Goal: Task Accomplishment & Management: Manage account settings

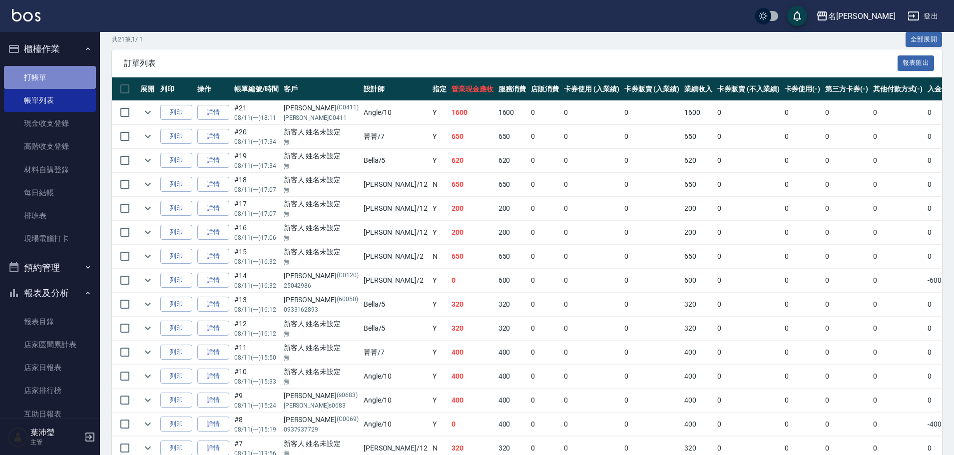
click at [70, 71] on link "打帳單" at bounding box center [50, 77] width 92 height 23
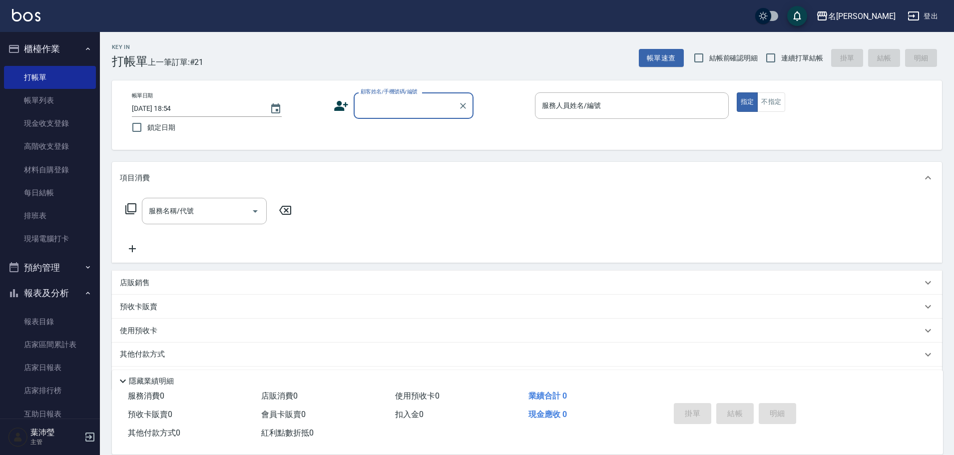
click at [382, 94] on label "顧客姓名/手機號碼/編號" at bounding box center [388, 91] width 57 height 7
click at [382, 97] on input "顧客姓名/手機號碼/編號" at bounding box center [406, 105] width 96 height 17
click at [382, 108] on input "顧客姓名/手機號碼/編號" at bounding box center [406, 105] width 96 height 17
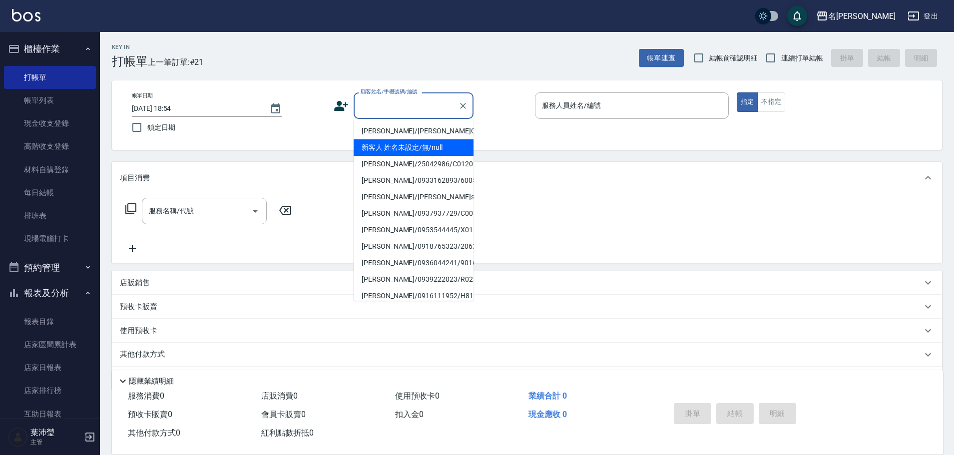
click at [398, 145] on li "新客人 姓名未設定/無/null" at bounding box center [413, 147] width 120 height 16
type input "新客人 姓名未設定/無/null"
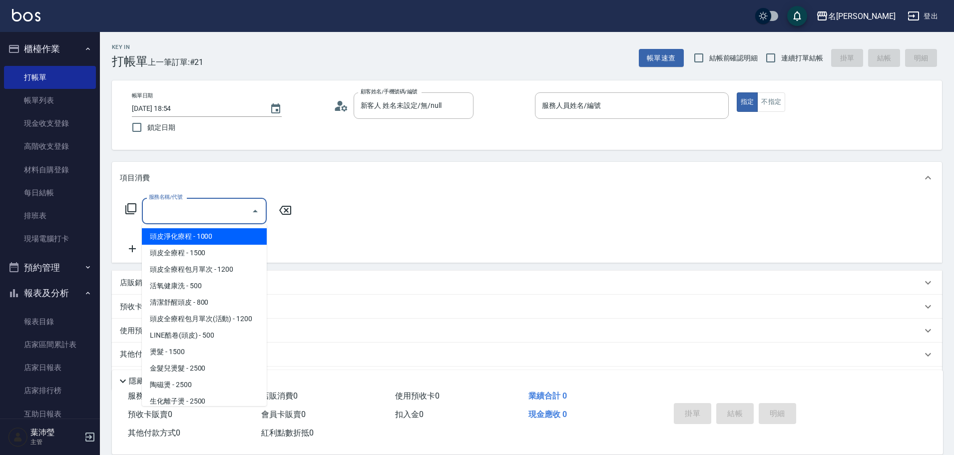
click at [207, 214] on input "服務名稱/代號" at bounding box center [196, 210] width 101 height 17
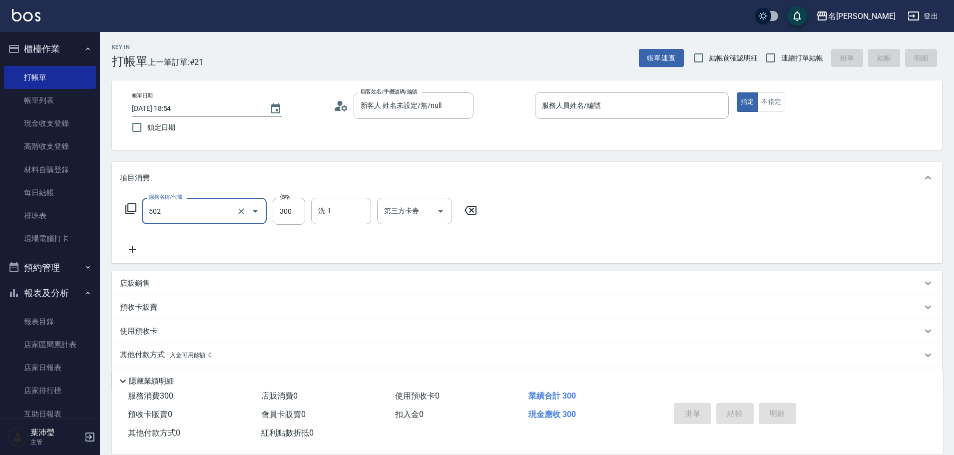
type input "洗髮(502)"
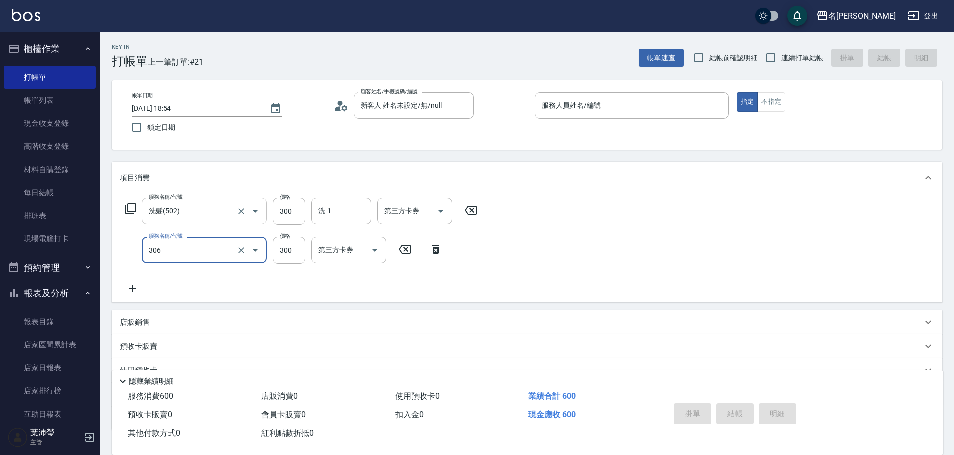
type input "高中學生(306)"
type input "350"
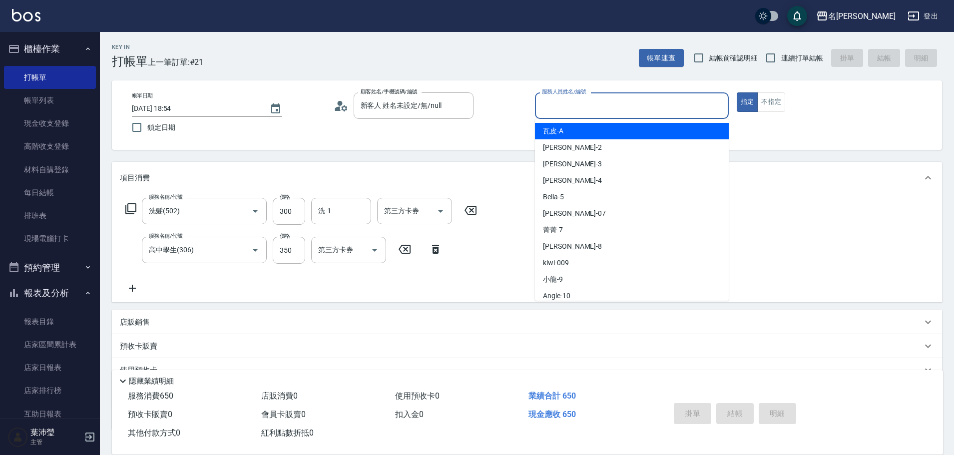
click at [648, 110] on input "服務人員姓名/編號" at bounding box center [631, 105] width 185 height 17
type input "Bella-5"
type button "true"
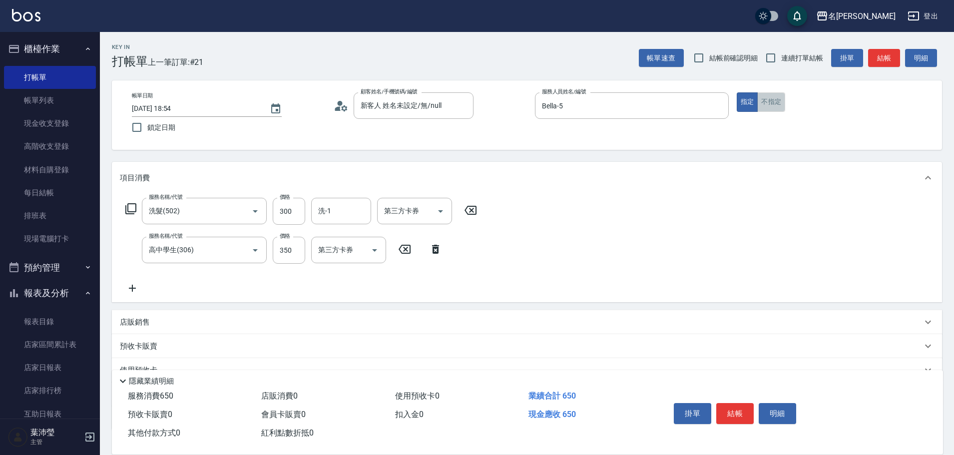
drag, startPoint x: 762, startPoint y: 109, endPoint x: 774, endPoint y: 111, distance: 12.6
click at [762, 109] on button "不指定" at bounding box center [771, 101] width 28 height 19
click at [891, 54] on button "結帳" at bounding box center [884, 58] width 32 height 18
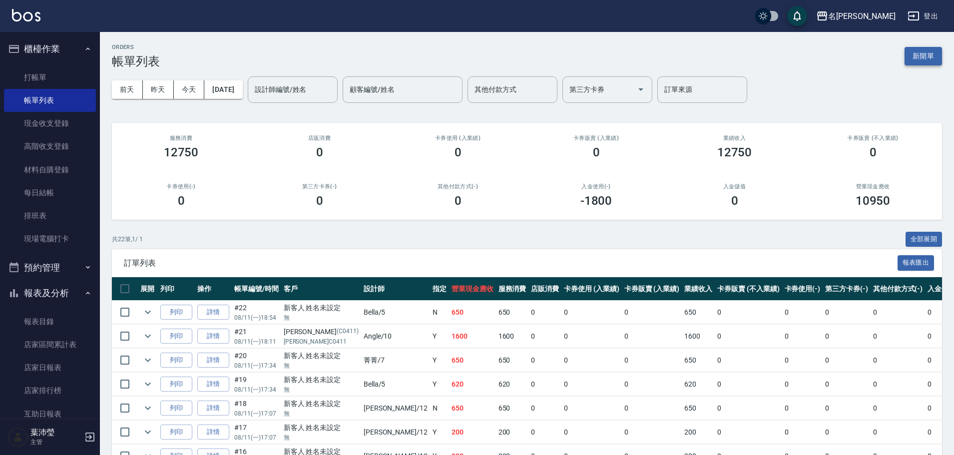
click at [920, 65] on button "新開單" at bounding box center [922, 56] width 37 height 18
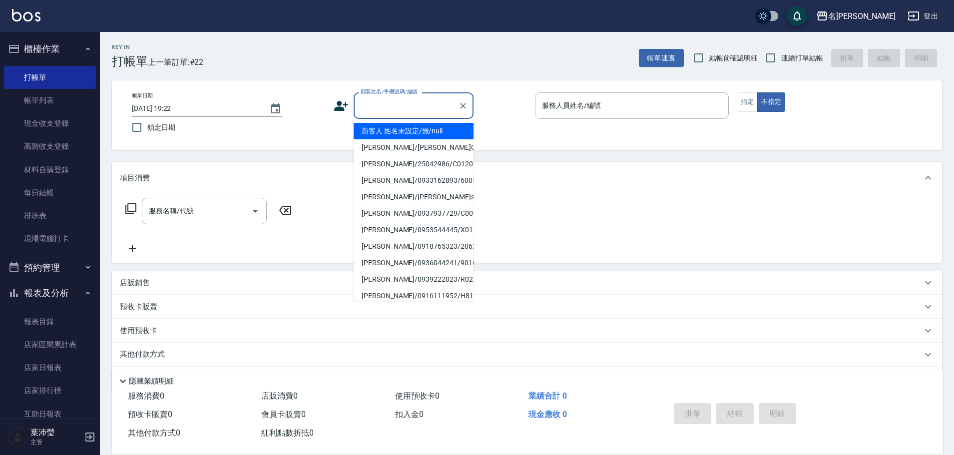
click at [431, 103] on input "顧客姓名/手機號碼/編號" at bounding box center [406, 105] width 96 height 17
click at [409, 224] on li "[PERSON_NAME]/0903570120/L9001" at bounding box center [413, 230] width 120 height 16
type input "[PERSON_NAME]/0903570120/L9001"
type input "小龍-9"
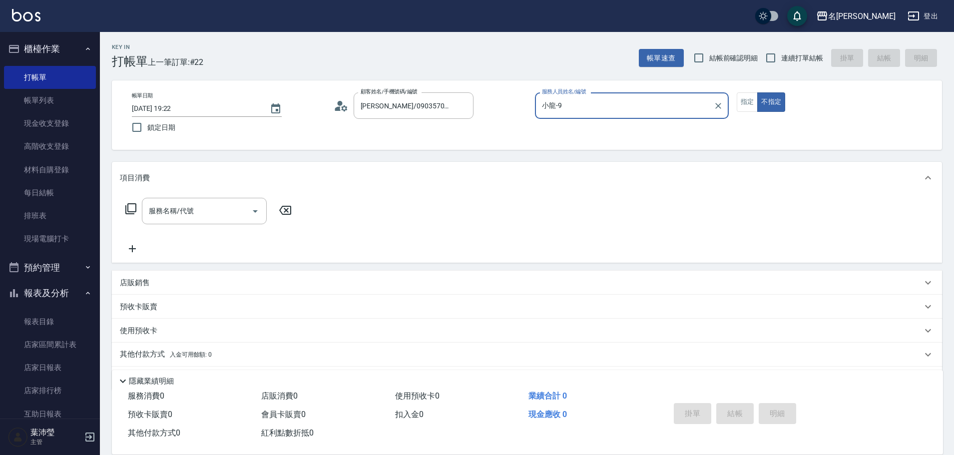
drag, startPoint x: 749, startPoint y: 106, endPoint x: 701, endPoint y: 107, distance: 47.9
click at [748, 106] on button "指定" at bounding box center [746, 101] width 21 height 19
click at [130, 205] on icon at bounding box center [131, 209] width 12 height 12
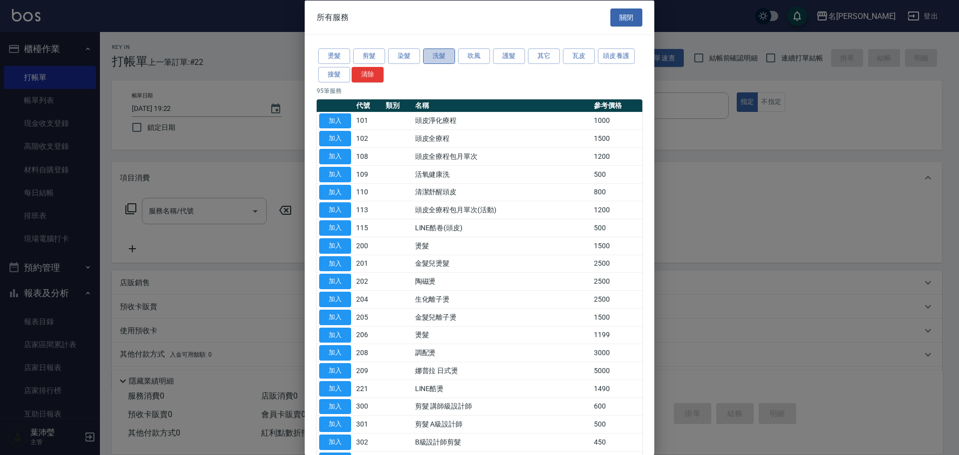
click at [445, 53] on button "洗髮" at bounding box center [439, 55] width 32 height 15
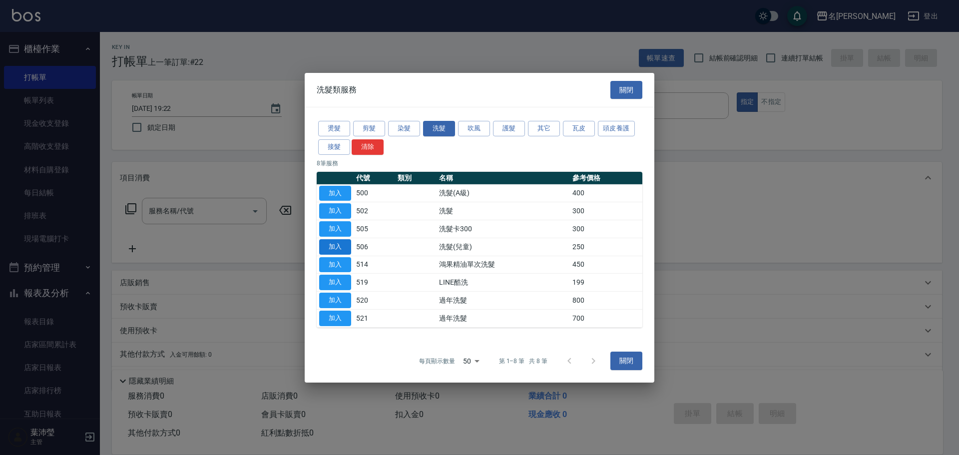
click at [334, 247] on button "加入" at bounding box center [335, 246] width 32 height 15
type input "洗髮(兒童)(506)"
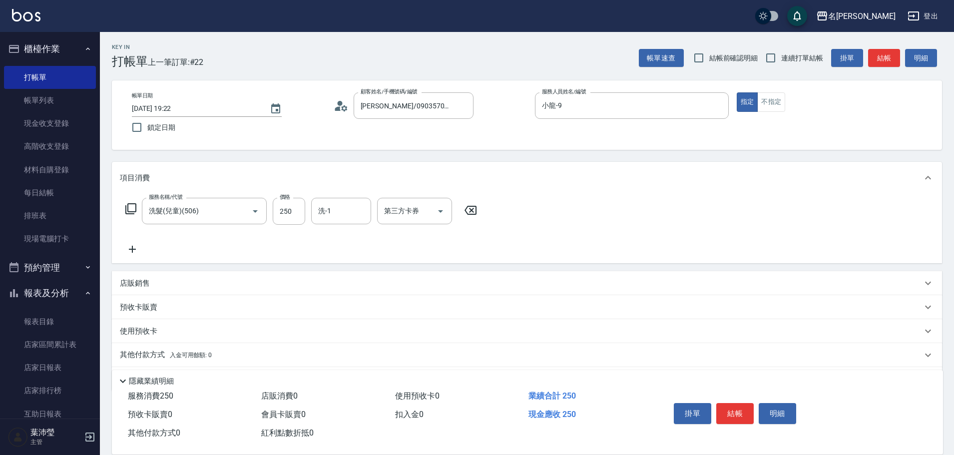
click at [129, 203] on icon at bounding box center [131, 209] width 12 height 12
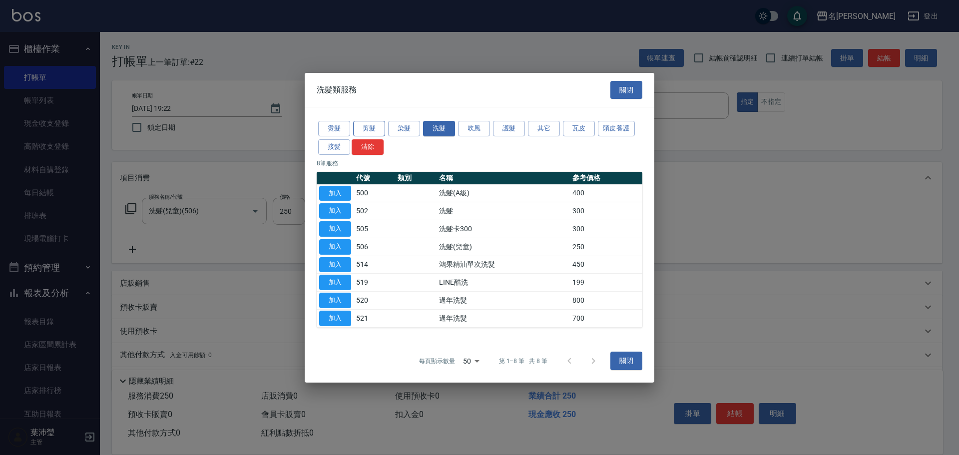
click at [379, 128] on button "剪髮" at bounding box center [369, 128] width 32 height 15
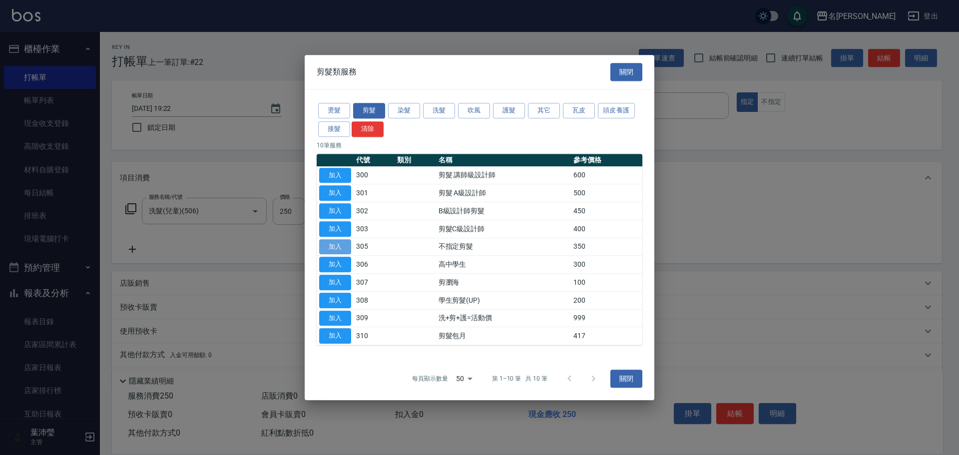
click at [333, 248] on button "加入" at bounding box center [335, 246] width 32 height 15
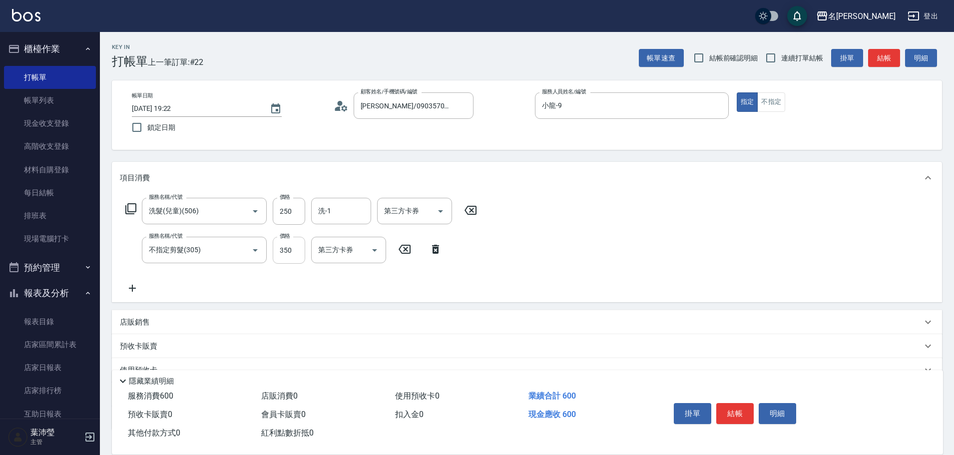
click at [291, 255] on input "350" at bounding box center [289, 250] width 32 height 27
type input "150"
click at [737, 408] on button "結帳" at bounding box center [734, 413] width 37 height 21
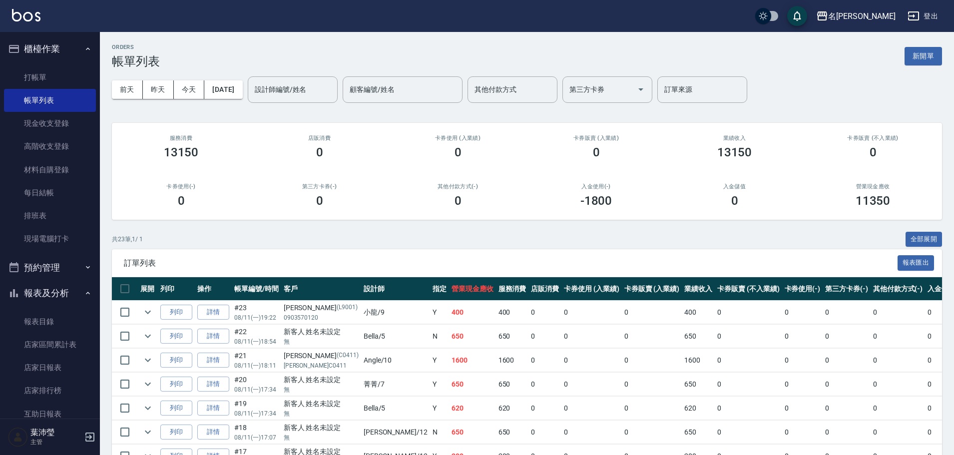
scroll to position [15, 0]
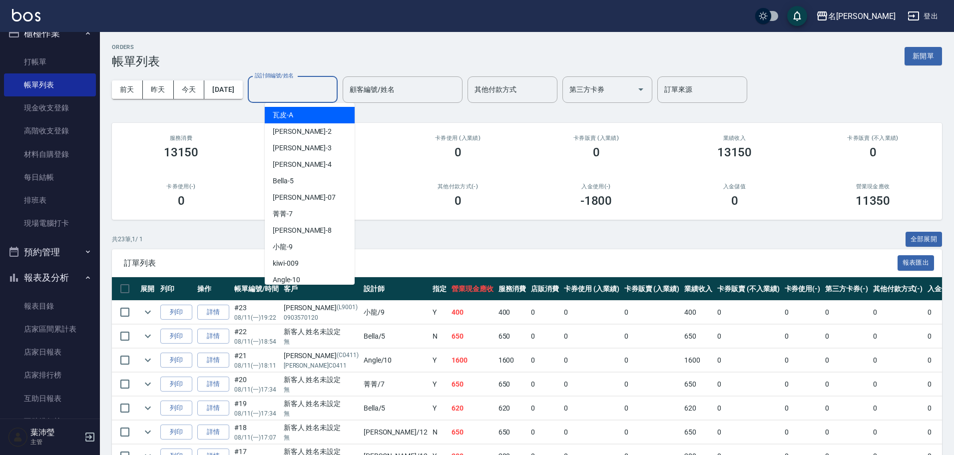
click at [309, 93] on input "設計師編號/姓名" at bounding box center [292, 89] width 81 height 17
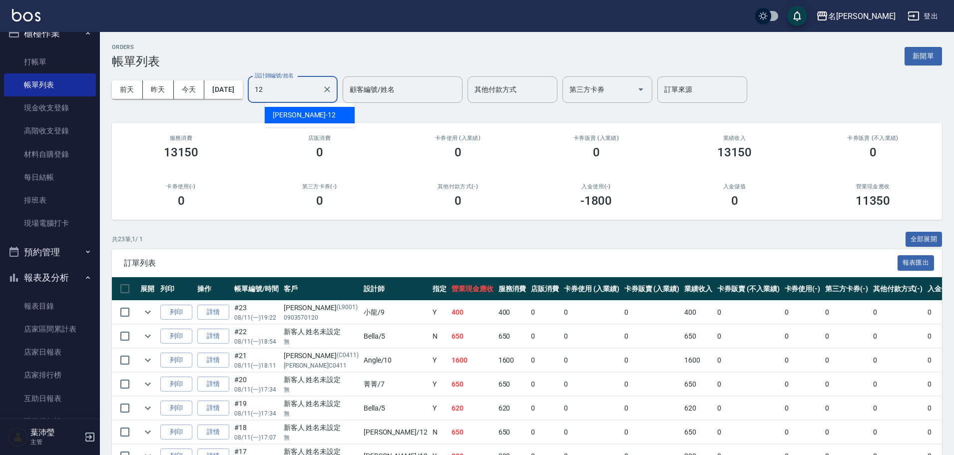
click at [309, 111] on div "[PERSON_NAME] -12" at bounding box center [310, 115] width 90 height 16
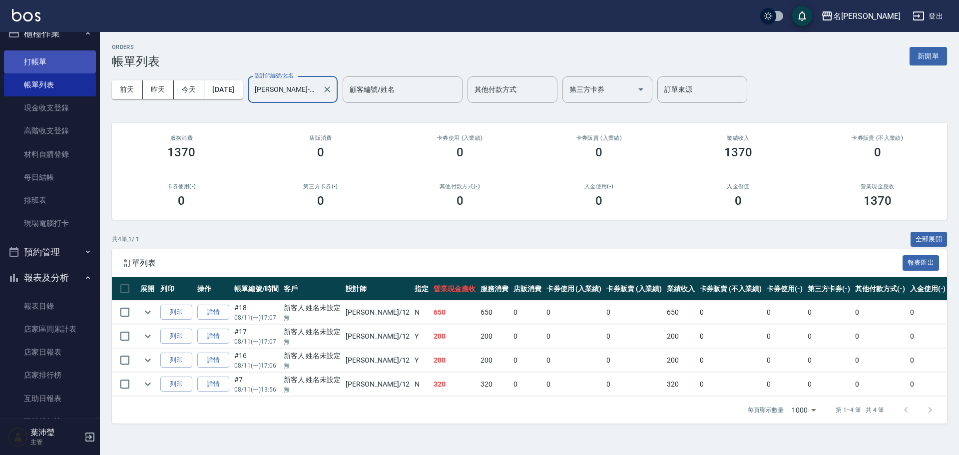
type input "[PERSON_NAME]-12"
click at [59, 64] on link "打帳單" at bounding box center [50, 61] width 92 height 23
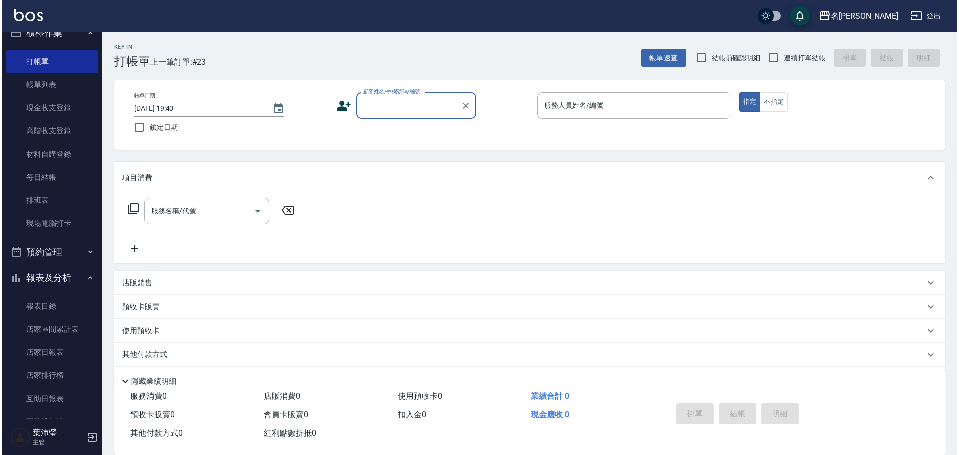
scroll to position [400, 0]
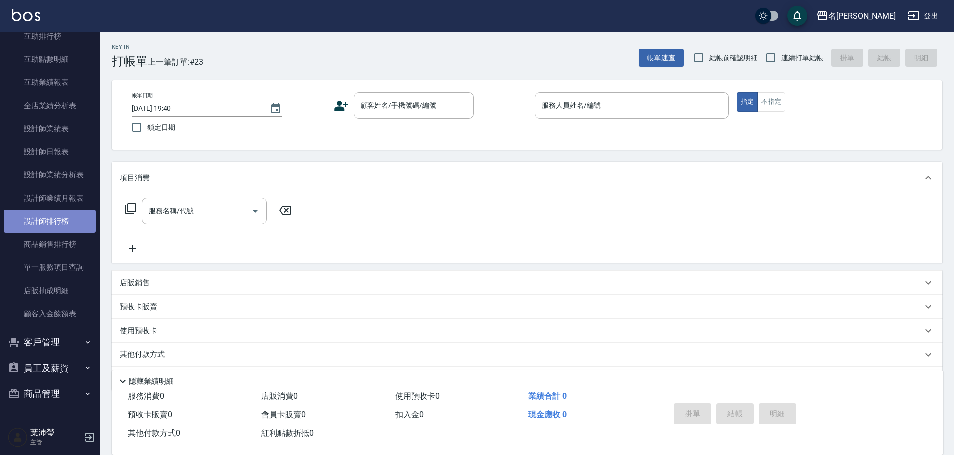
click at [53, 217] on link "設計師排行榜" at bounding box center [50, 221] width 92 height 23
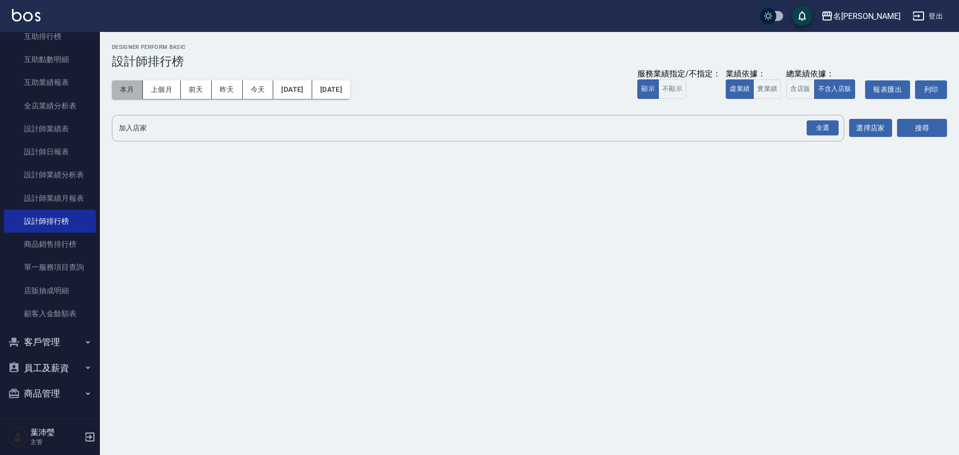
click at [124, 84] on button "本月" at bounding box center [127, 89] width 31 height 18
click at [250, 88] on button "今天" at bounding box center [258, 89] width 31 height 18
click at [123, 91] on button "本月" at bounding box center [127, 89] width 31 height 18
click at [819, 128] on div "全選" at bounding box center [822, 127] width 32 height 15
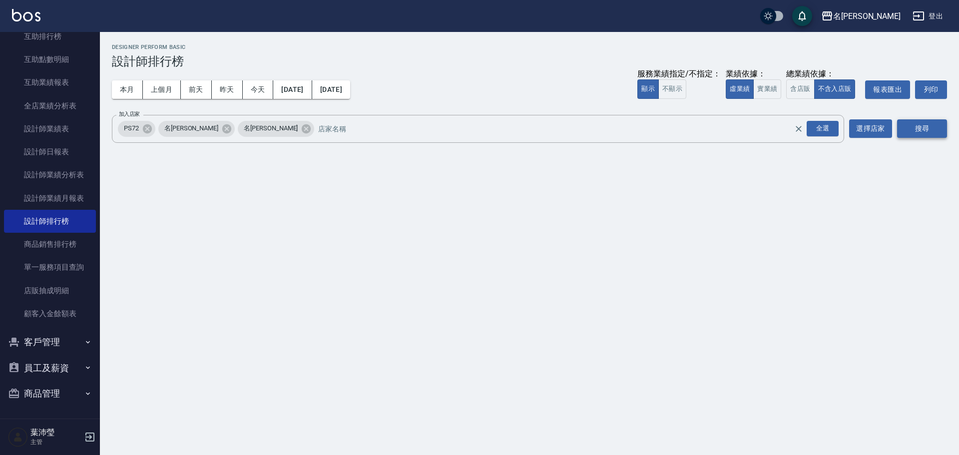
click at [928, 127] on button "搜尋" at bounding box center [922, 128] width 50 height 18
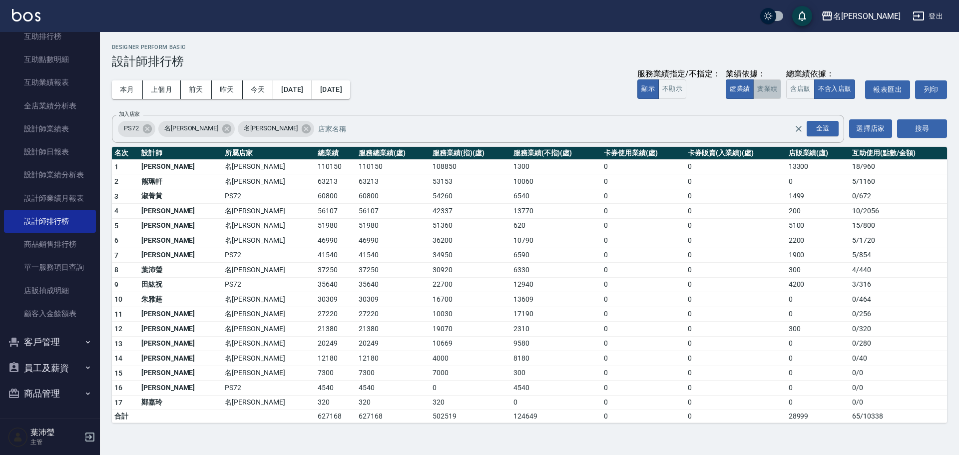
click at [769, 86] on button "實業績" at bounding box center [767, 88] width 28 height 19
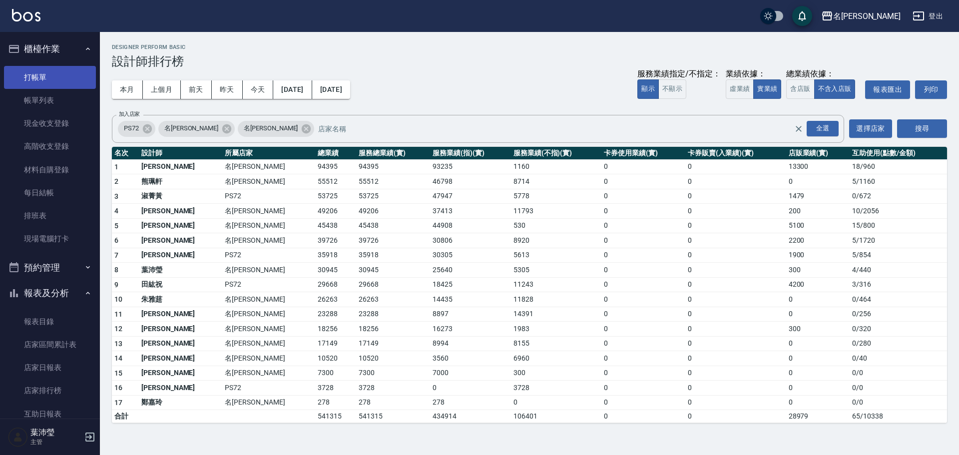
click at [58, 68] on link "打帳單" at bounding box center [50, 77] width 92 height 23
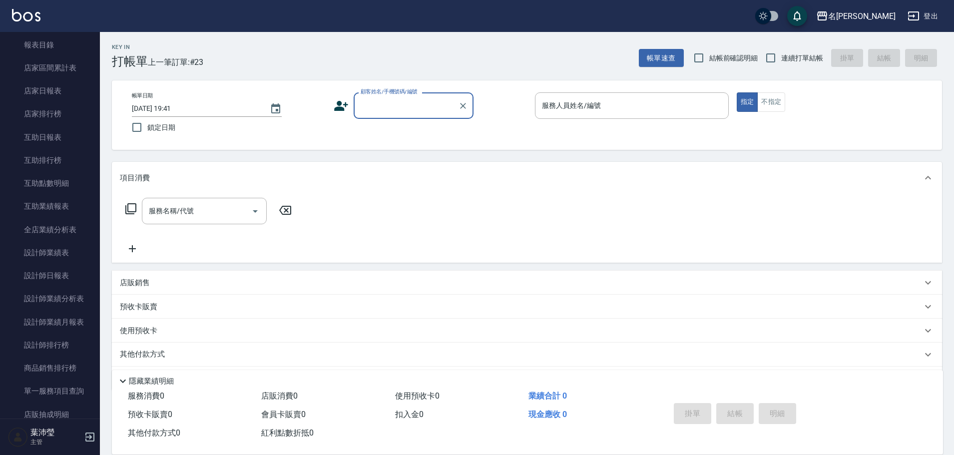
scroll to position [295, 0]
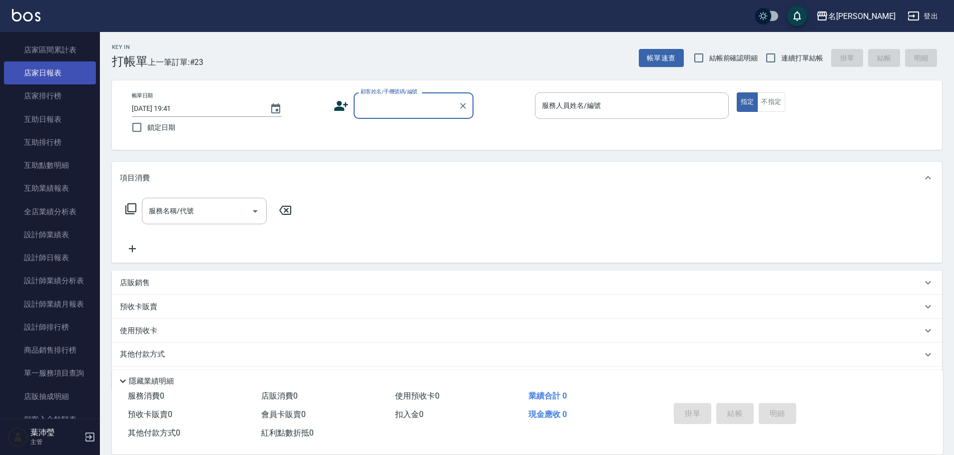
click at [71, 71] on link "店家日報表" at bounding box center [50, 72] width 92 height 23
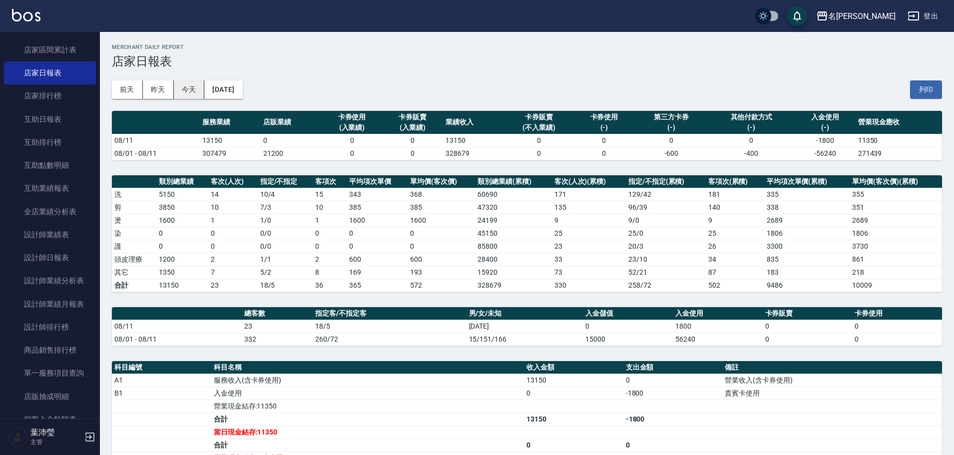
click at [193, 91] on button "今天" at bounding box center [189, 89] width 31 height 18
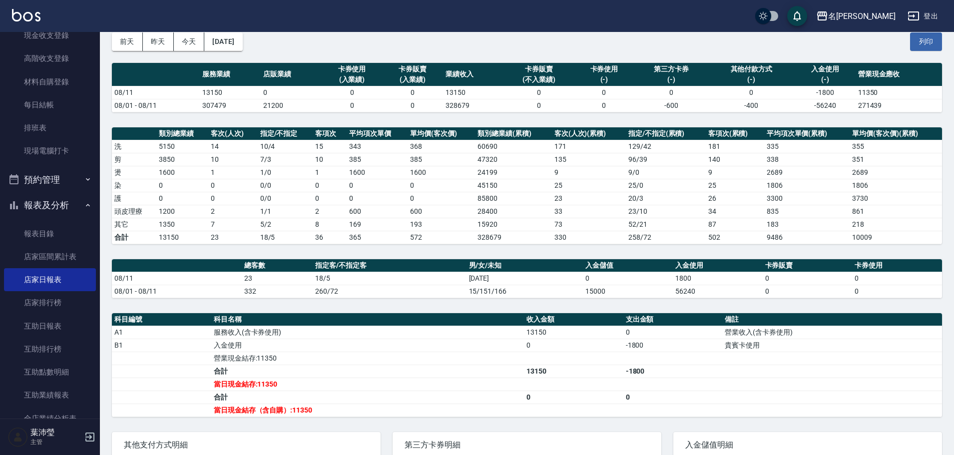
scroll to position [29, 0]
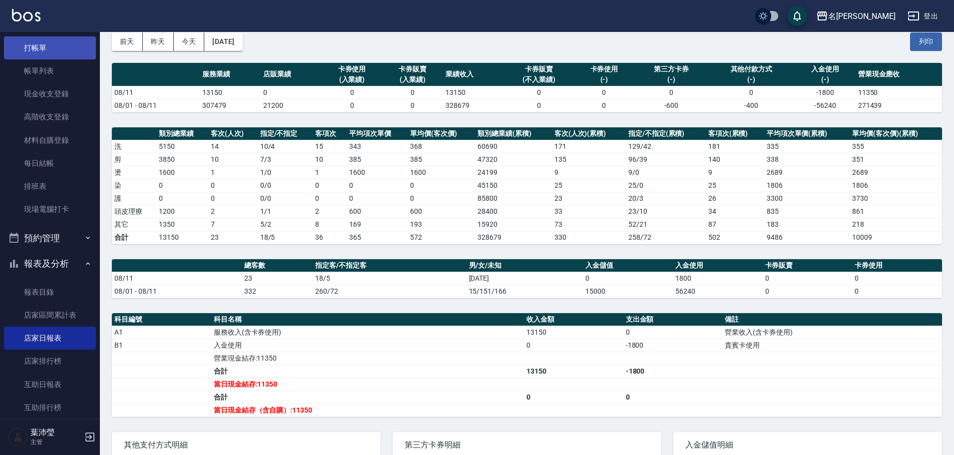
click at [69, 37] on link "打帳單" at bounding box center [50, 47] width 92 height 23
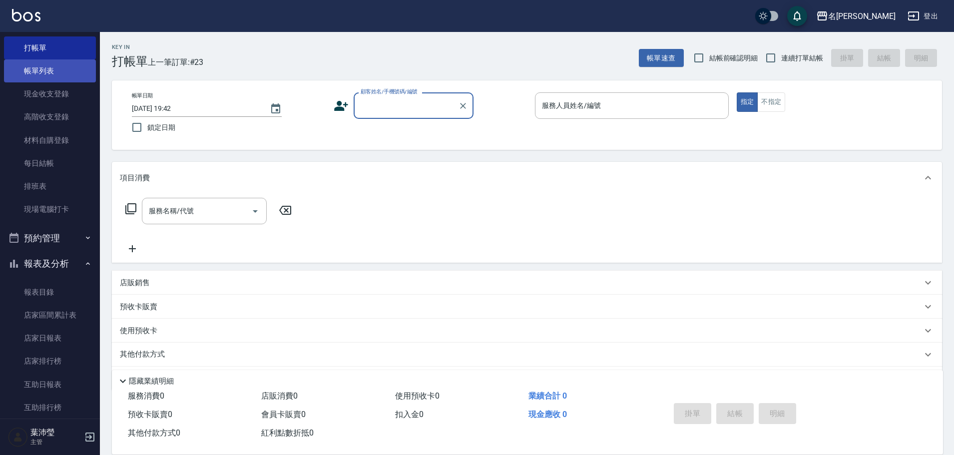
click at [40, 77] on link "帳單列表" at bounding box center [50, 70] width 92 height 23
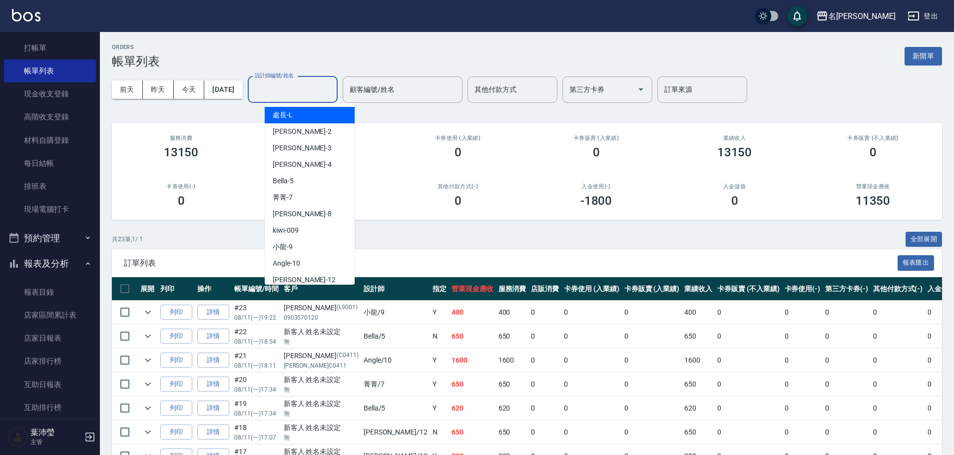
click at [294, 88] on input "設計師編號/姓名" at bounding box center [292, 89] width 81 height 17
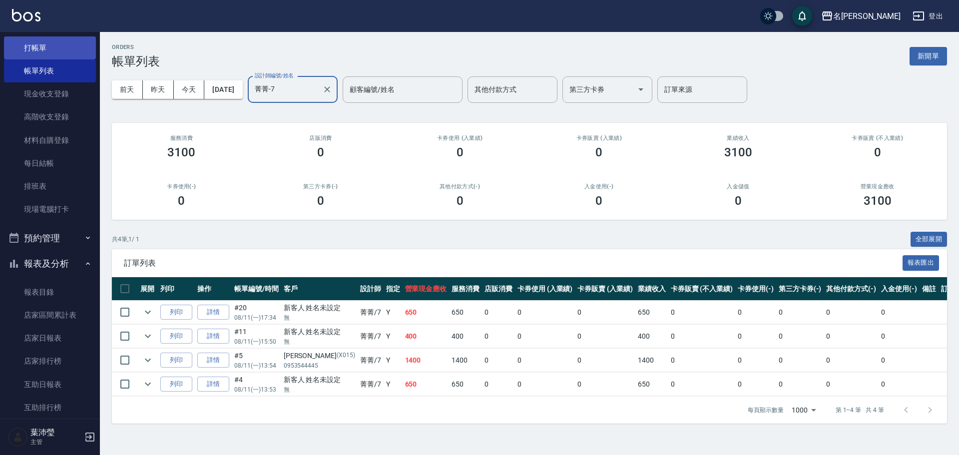
type input "菁菁-7"
click at [55, 51] on link "打帳單" at bounding box center [50, 47] width 92 height 23
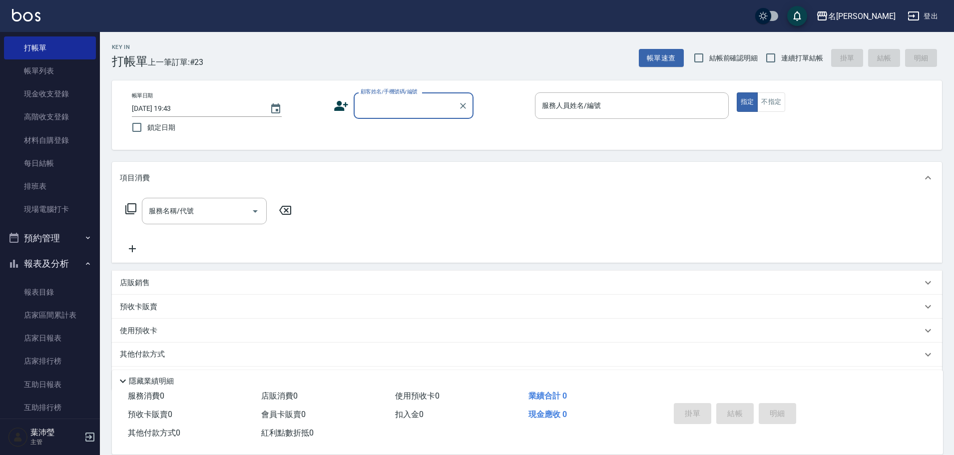
click at [387, 101] on input "顧客姓名/手機號碼/編號" at bounding box center [406, 105] width 96 height 17
click at [370, 135] on li "喵/0987505911/S505" at bounding box center [413, 131] width 120 height 16
type input "喵/0987505911/S505"
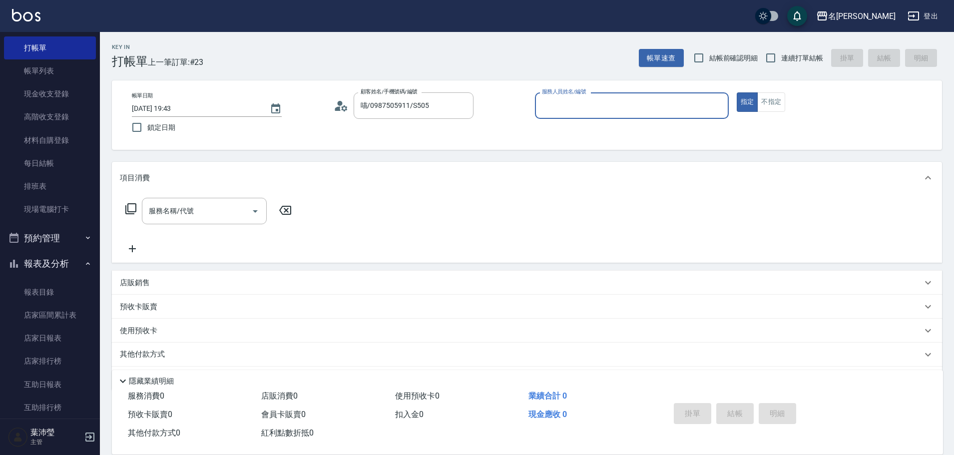
type input "菁菁-7"
click at [129, 211] on icon at bounding box center [131, 209] width 12 height 12
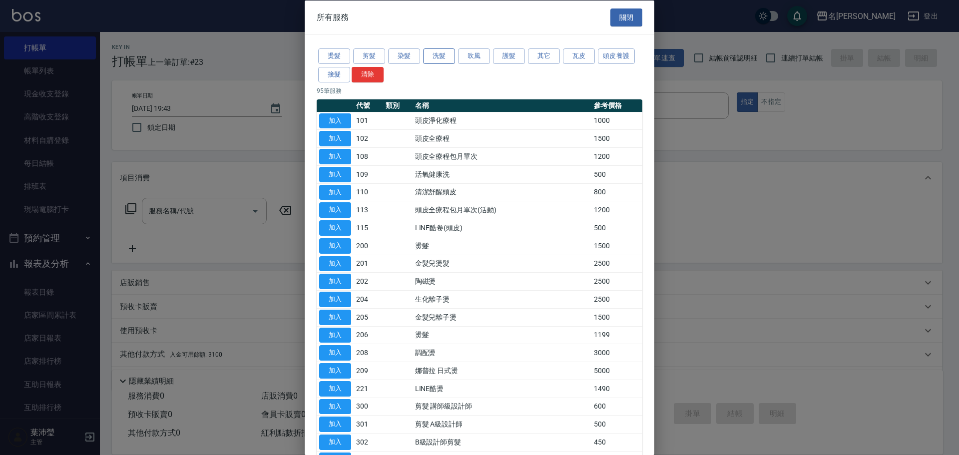
click at [434, 58] on button "洗髮" at bounding box center [439, 55] width 32 height 15
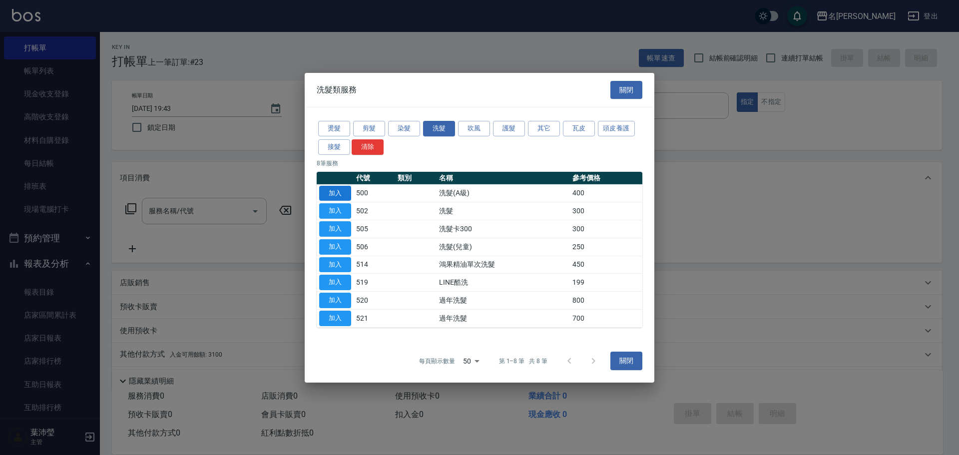
click at [323, 192] on button "加入" at bounding box center [335, 192] width 32 height 15
type input "洗髮(A級)(500)"
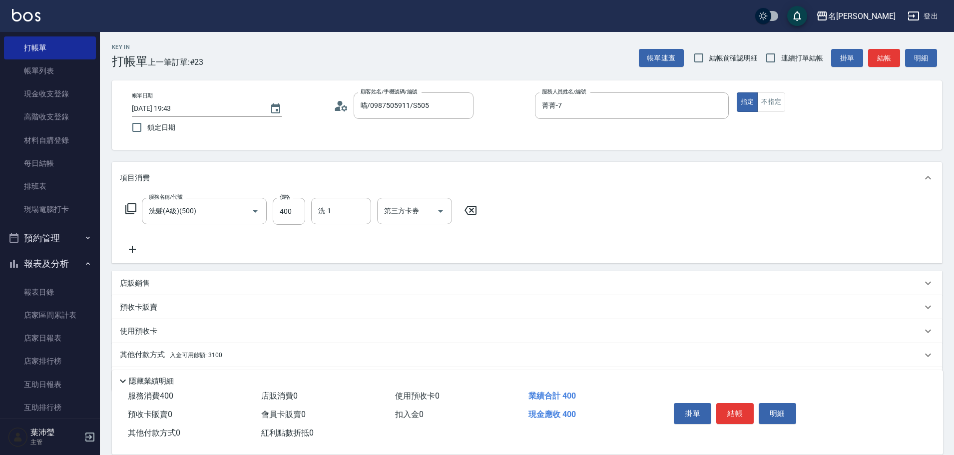
click at [268, 352] on div "其他付款方式 入金可用餘額: 3100" at bounding box center [521, 354] width 802 height 11
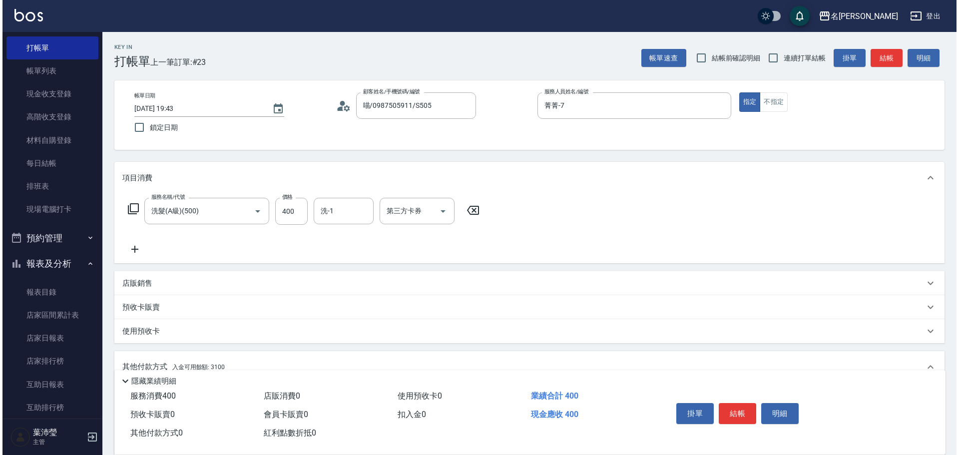
scroll to position [126, 0]
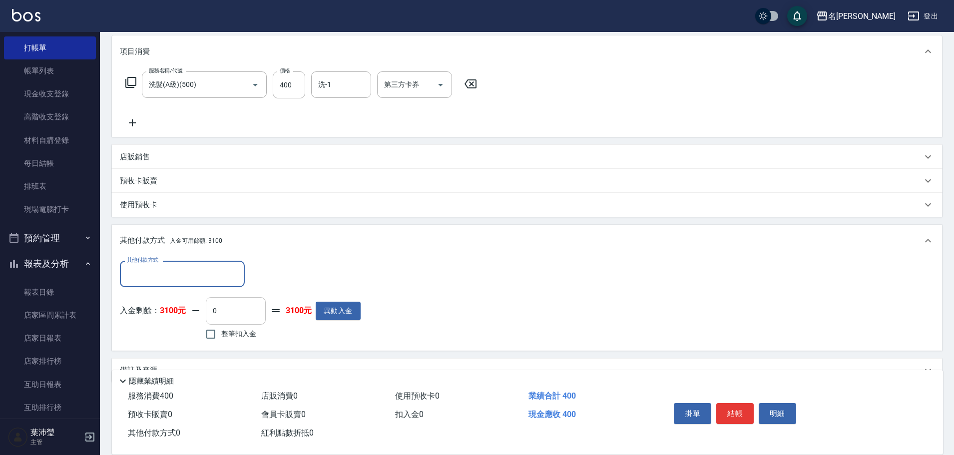
click at [229, 307] on input "0" at bounding box center [236, 310] width 60 height 27
click at [211, 338] on input "整筆扣入金" at bounding box center [210, 334] width 21 height 21
checkbox input "true"
type input "400"
click at [769, 407] on button "明細" at bounding box center [776, 413] width 37 height 21
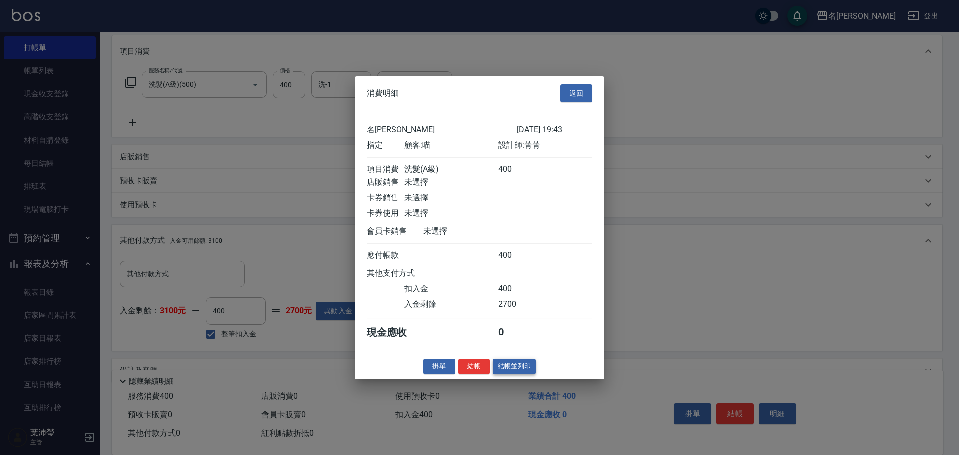
click at [514, 374] on button "結帳並列印" at bounding box center [514, 365] width 43 height 15
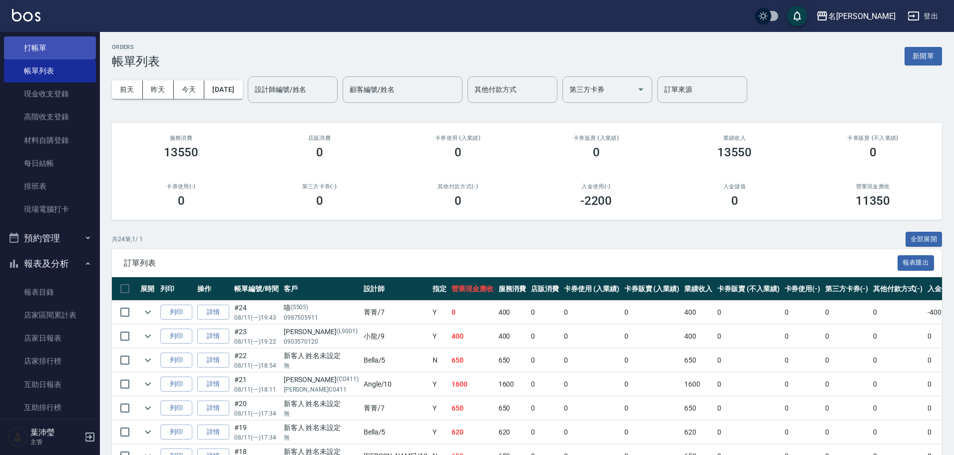
click at [61, 53] on link "打帳單" at bounding box center [50, 47] width 92 height 23
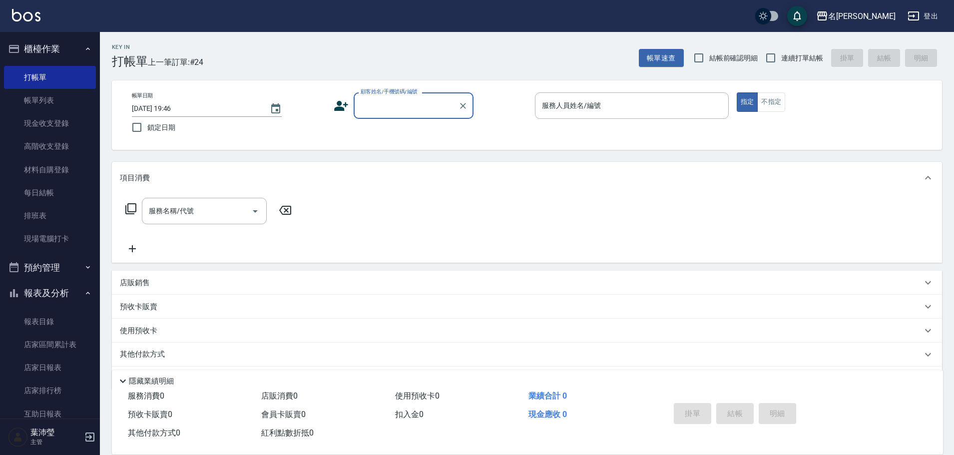
click at [403, 103] on input "顧客姓名/手機號碼/編號" at bounding box center [406, 105] width 96 height 17
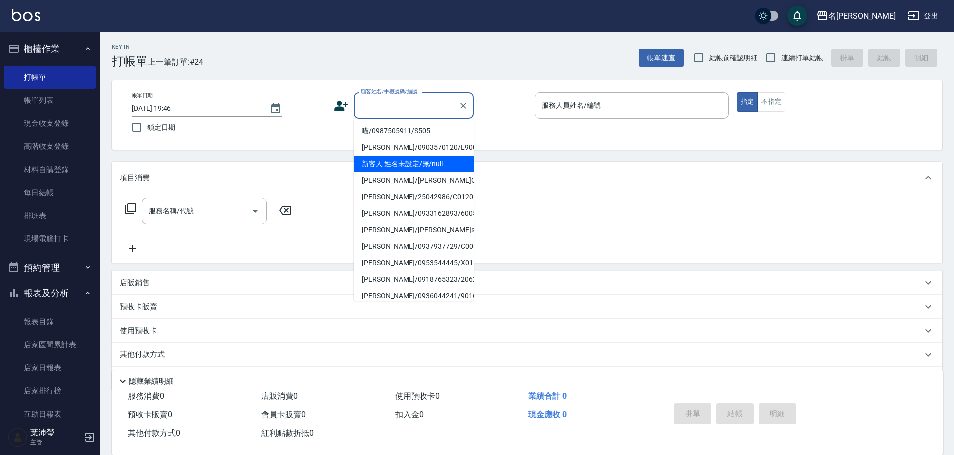
click at [431, 170] on li "新客人 姓名未設定/無/null" at bounding box center [413, 164] width 120 height 16
type input "新客人 姓名未設定/無/null"
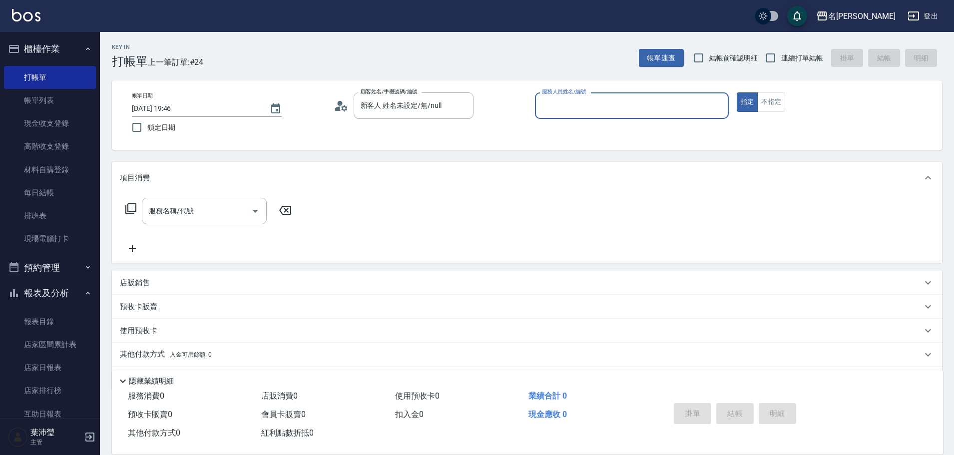
type input "1"
click at [663, 133] on div "菁菁 -7" at bounding box center [632, 131] width 194 height 16
type input "菁菁-7"
click at [134, 201] on div "服務名稱/代號 服務名稱/代號" at bounding box center [209, 211] width 178 height 26
click at [131, 205] on icon at bounding box center [131, 209] width 12 height 12
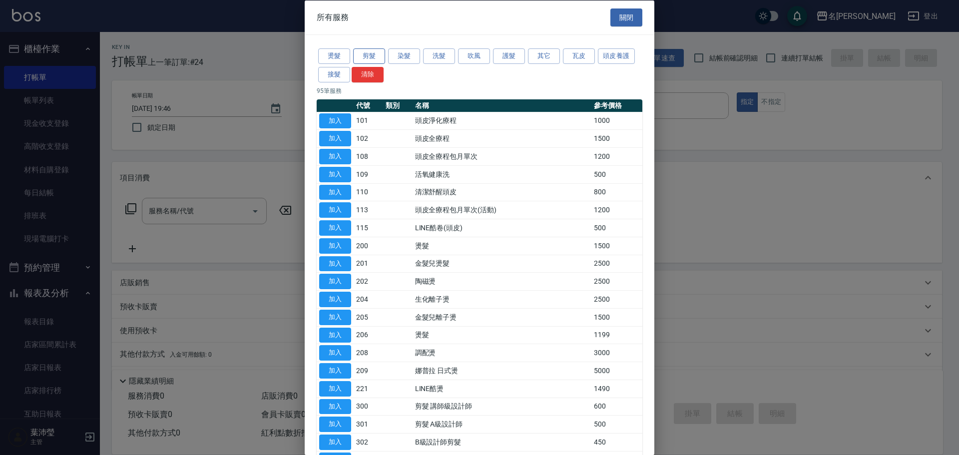
click at [373, 51] on button "剪髮" at bounding box center [369, 55] width 32 height 15
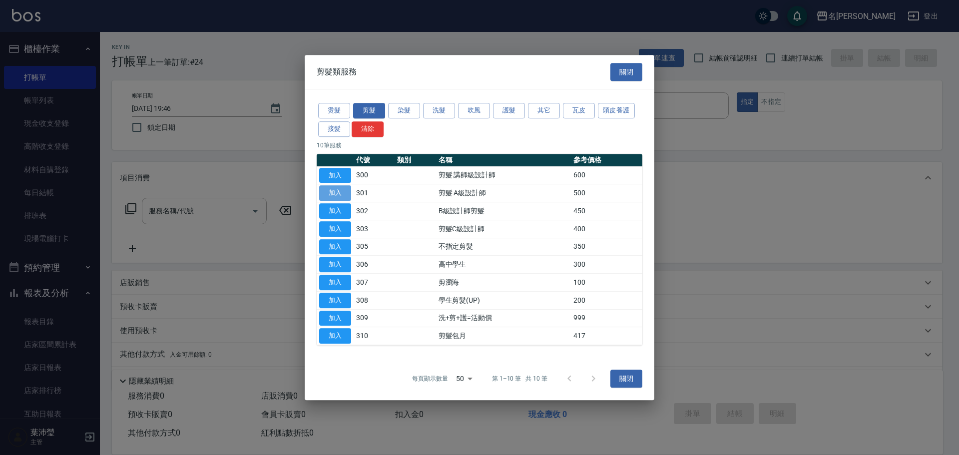
click at [331, 190] on button "加入" at bounding box center [335, 192] width 32 height 15
type input "剪髮 A級設計師(301)"
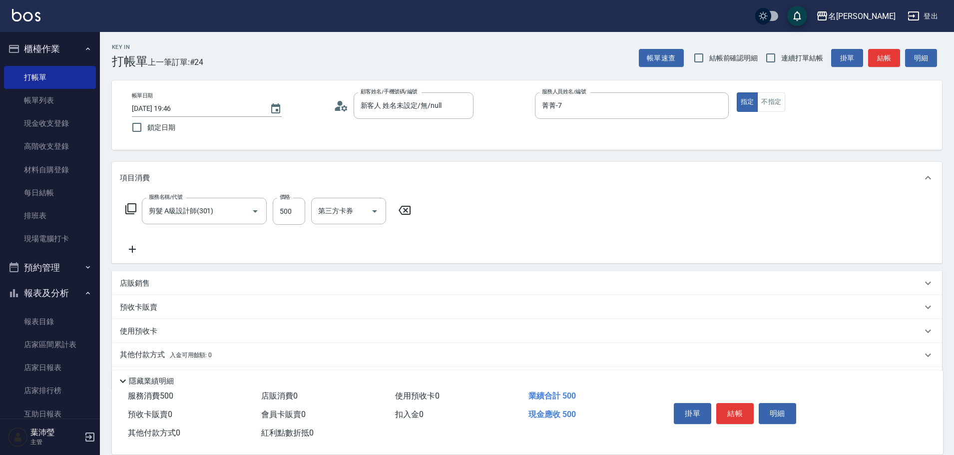
click at [130, 207] on icon at bounding box center [131, 209] width 12 height 12
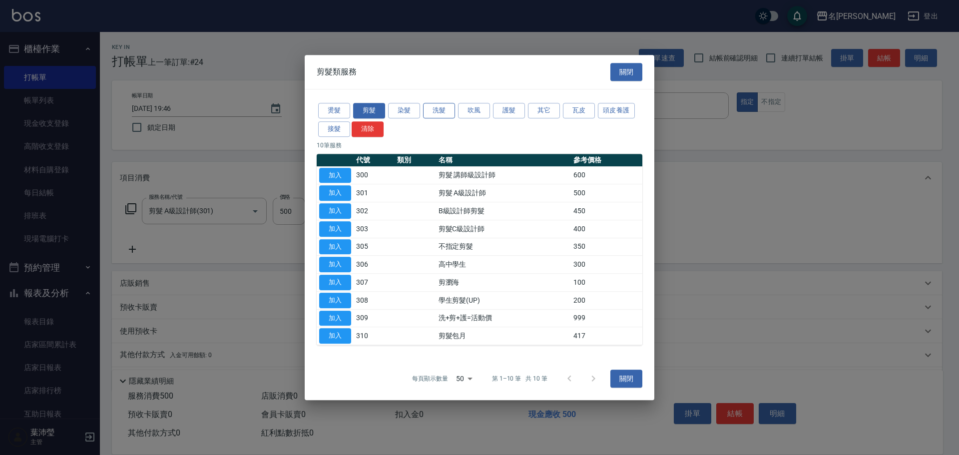
click at [442, 106] on button "洗髮" at bounding box center [439, 110] width 32 height 15
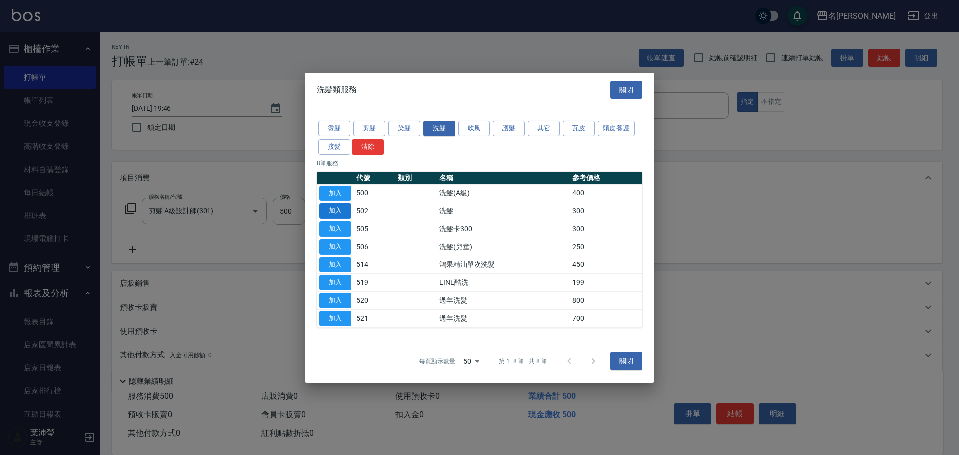
click at [332, 209] on button "加入" at bounding box center [335, 210] width 32 height 15
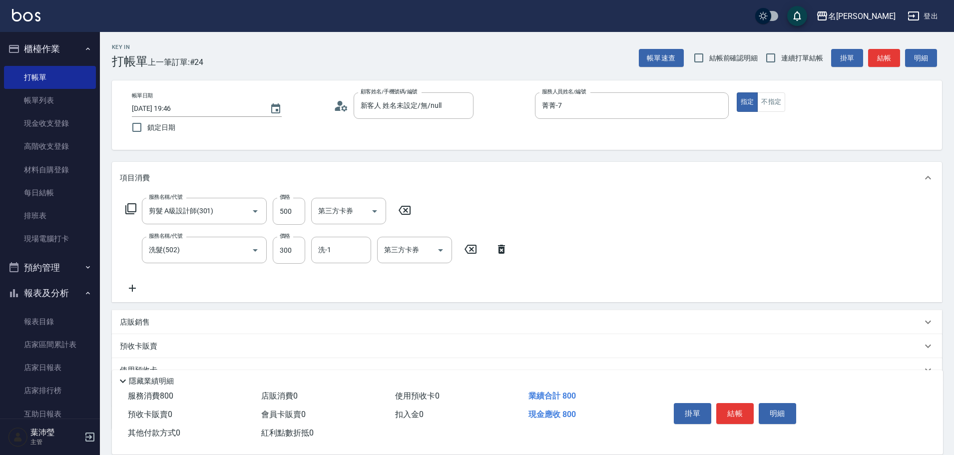
click at [510, 247] on icon at bounding box center [501, 249] width 25 height 12
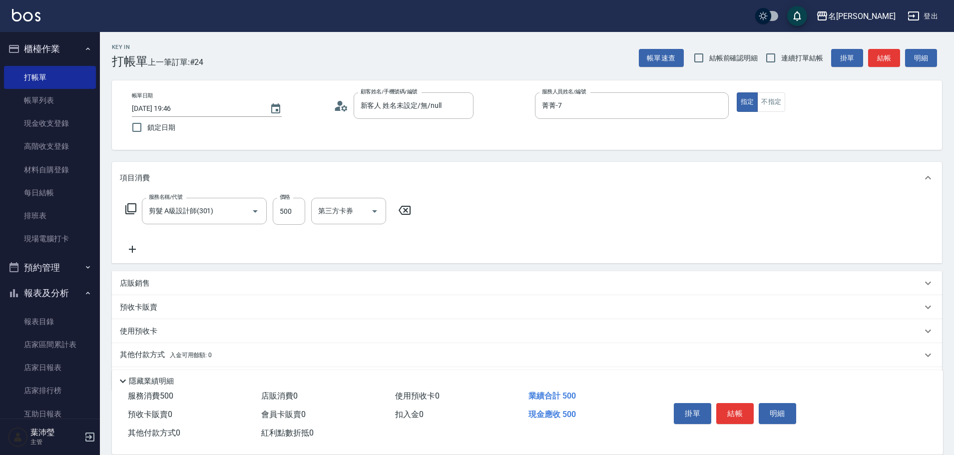
click at [125, 209] on div "服務名稱/代號 剪髮 A級設計師(301) 服務名稱/代號 價格 500 價格 第三方卡券 第三方卡券" at bounding box center [268, 211] width 297 height 27
click at [132, 208] on icon at bounding box center [131, 209] width 12 height 12
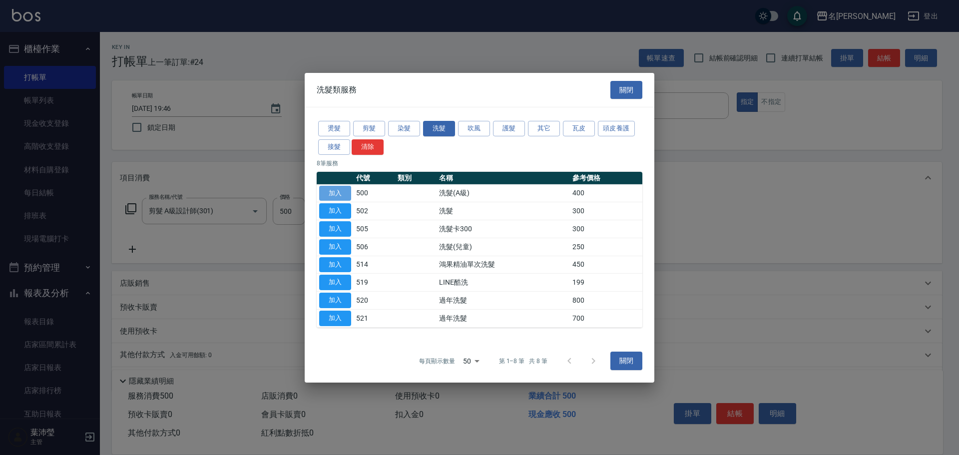
click at [335, 191] on button "加入" at bounding box center [335, 192] width 32 height 15
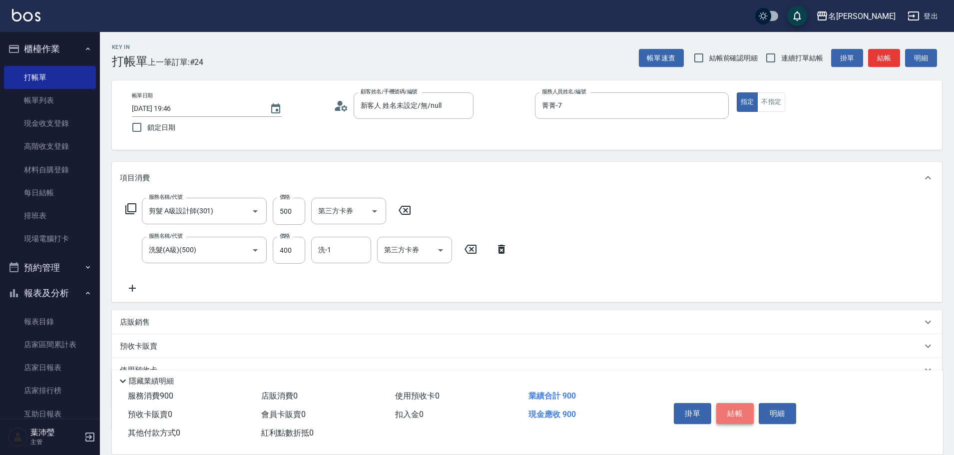
click at [736, 412] on button "結帳" at bounding box center [734, 413] width 37 height 21
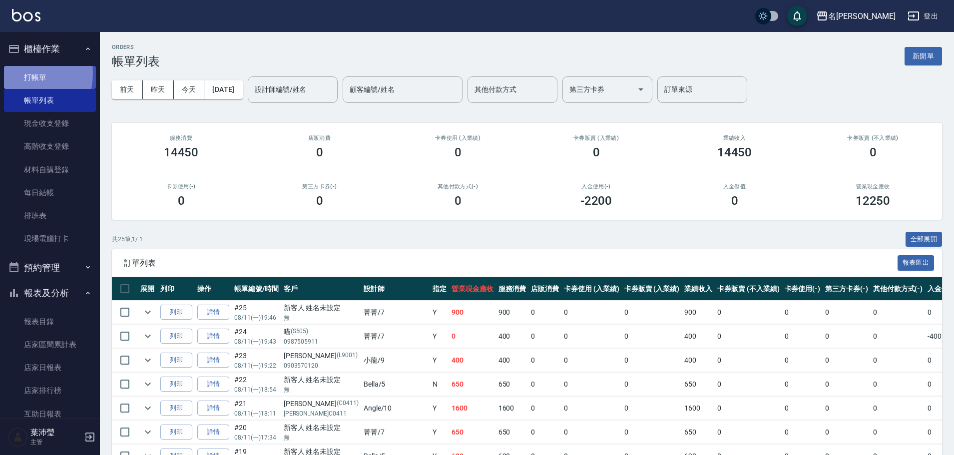
click at [20, 73] on link "打帳單" at bounding box center [50, 77] width 92 height 23
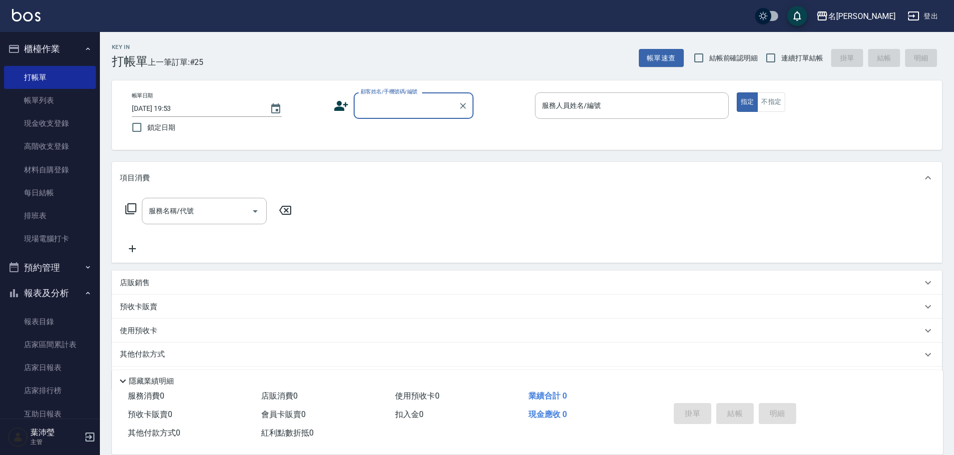
click at [410, 105] on input "顧客姓名/手機號碼/編號" at bounding box center [406, 105] width 96 height 17
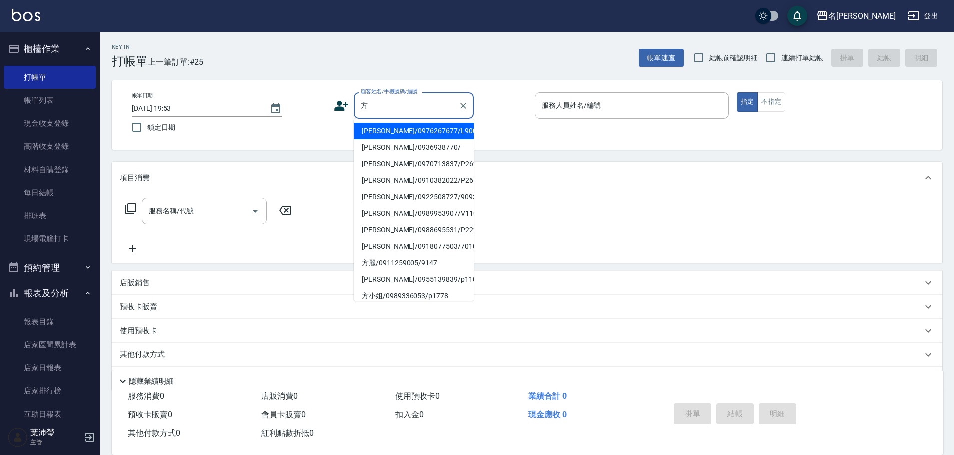
click at [413, 123] on li "[PERSON_NAME]/0976267677/L9006" at bounding box center [413, 131] width 120 height 16
type input "[PERSON_NAME]/0976267677/L9006"
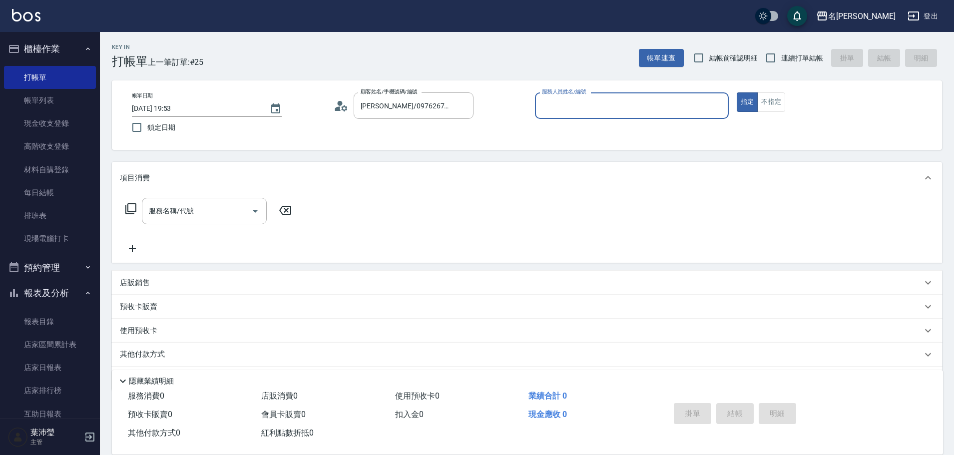
type input "小龍-9"
click at [136, 210] on icon at bounding box center [130, 208] width 11 height 11
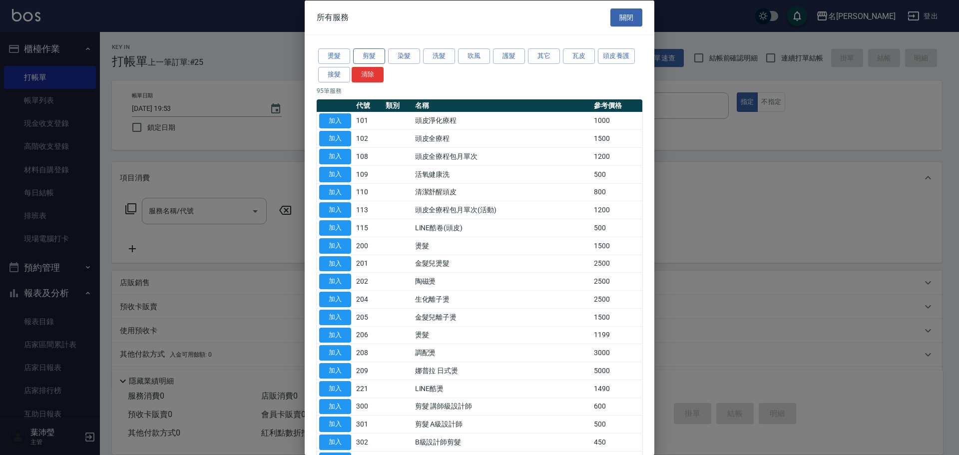
click at [375, 50] on button "剪髮" at bounding box center [369, 55] width 32 height 15
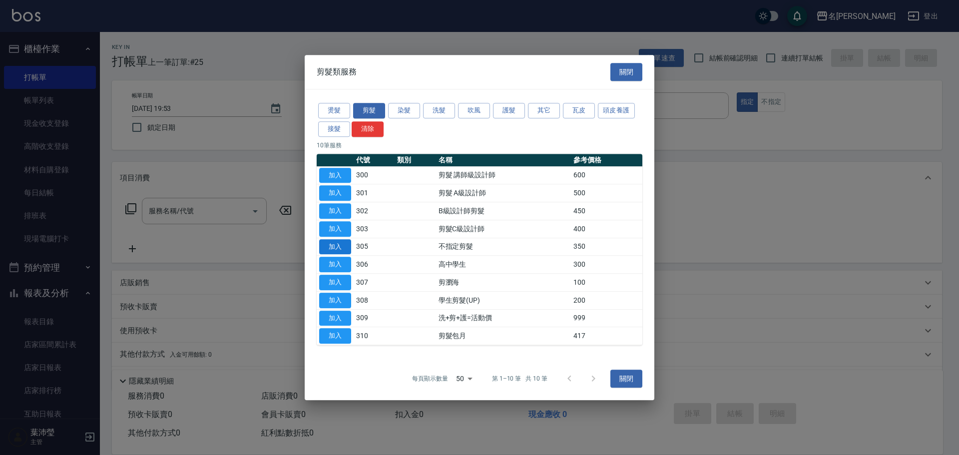
click at [333, 241] on button "加入" at bounding box center [335, 246] width 32 height 15
type input "不指定剪髮(305)"
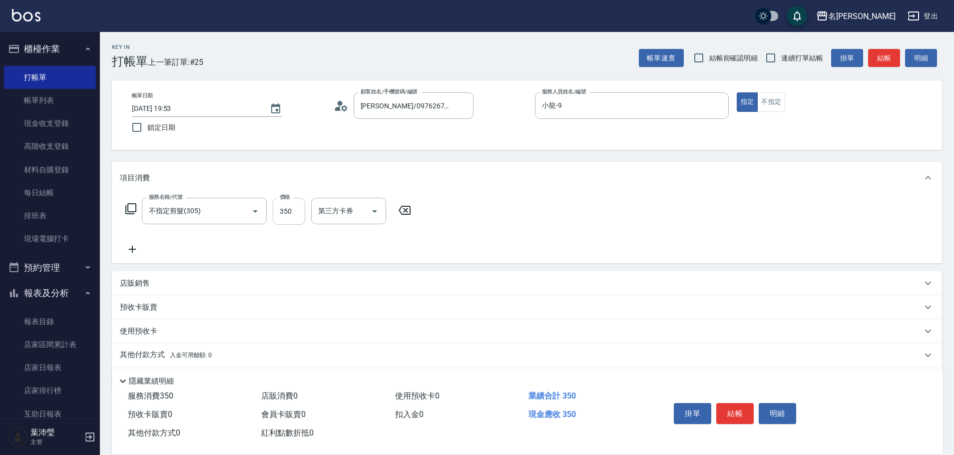
click at [300, 222] on input "350" at bounding box center [289, 211] width 32 height 27
type input "150"
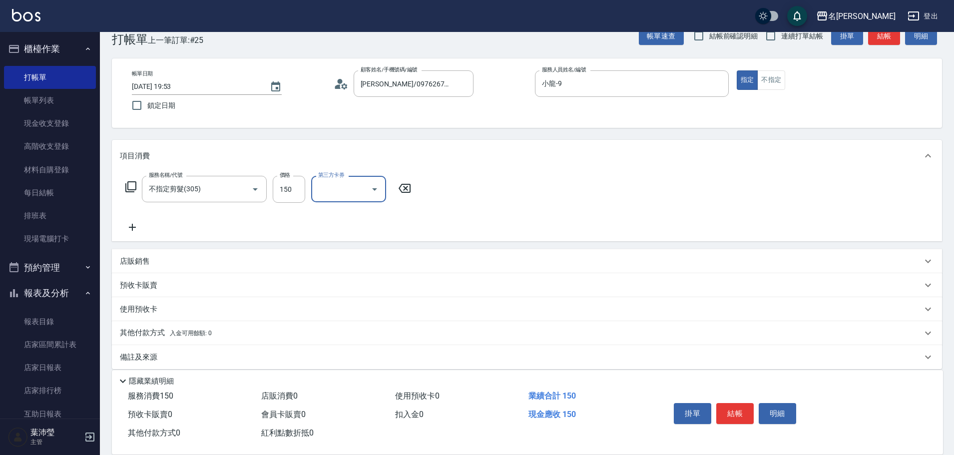
scroll to position [32, 0]
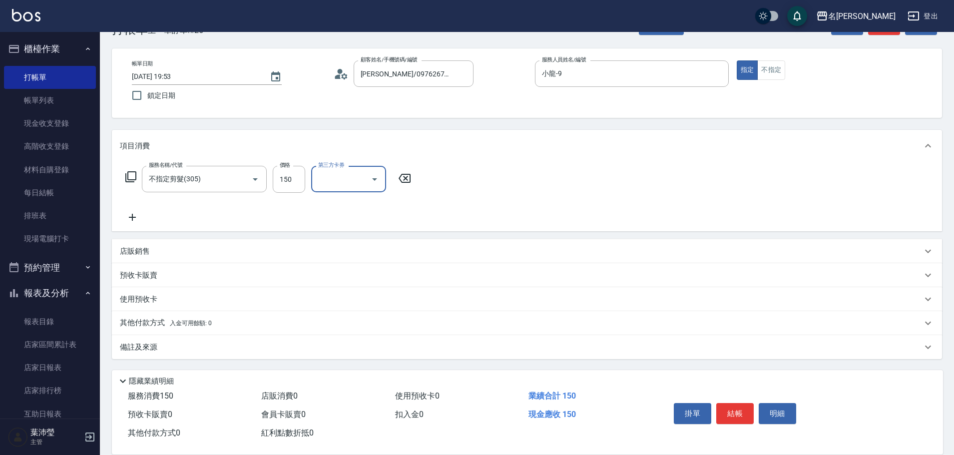
click at [148, 249] on p "店販銷售" at bounding box center [135, 251] width 30 height 10
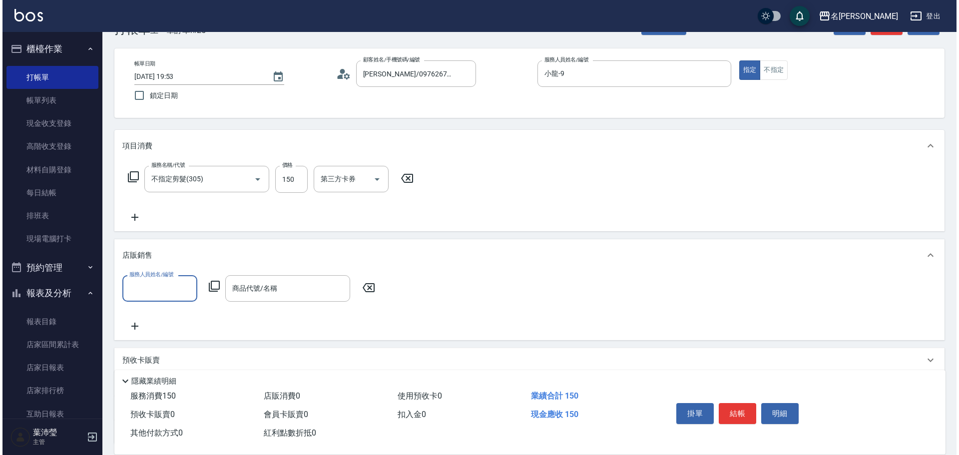
scroll to position [0, 0]
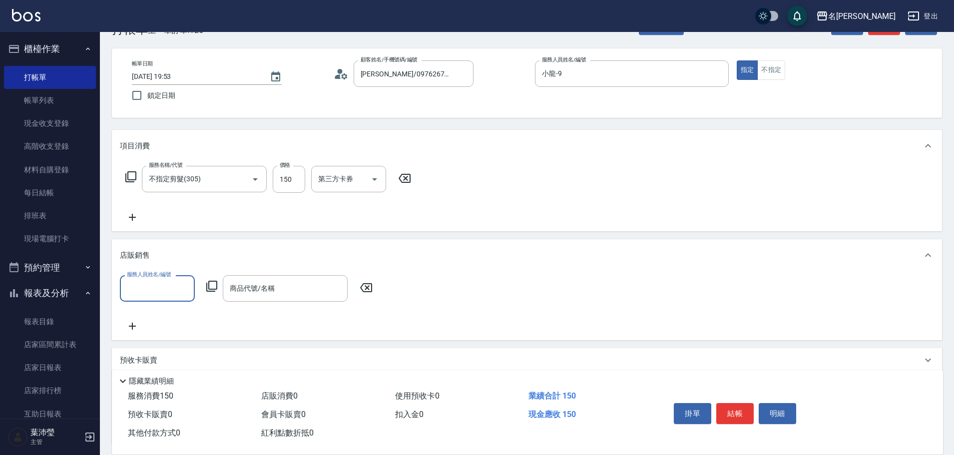
click at [210, 289] on icon at bounding box center [212, 286] width 12 height 12
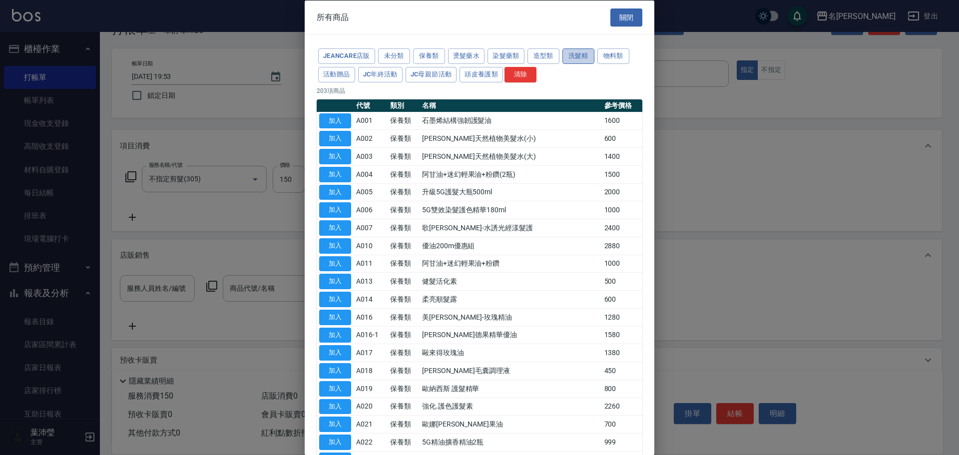
click at [588, 63] on button "洗髮精" at bounding box center [578, 55] width 32 height 15
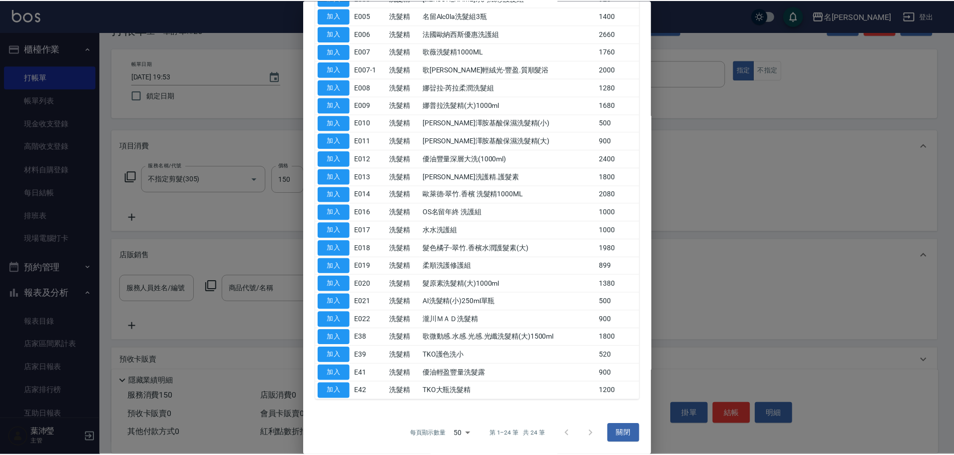
scroll to position [90, 0]
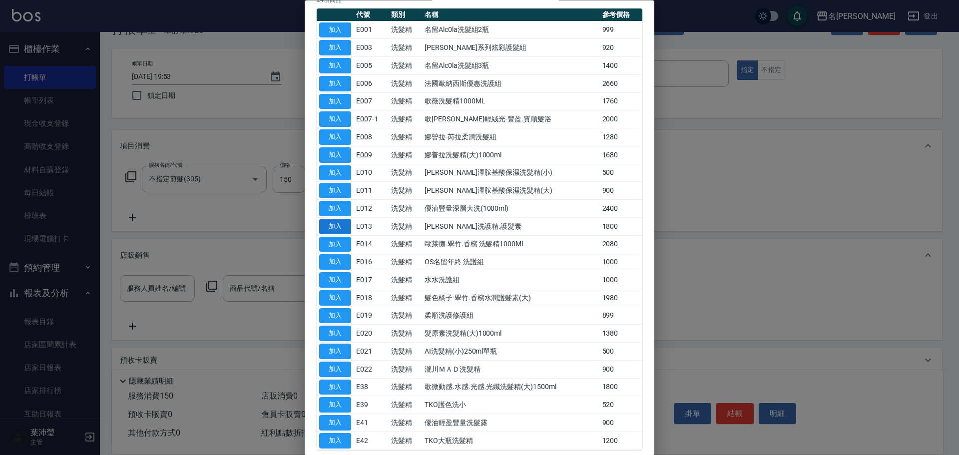
click at [334, 226] on button "加入" at bounding box center [335, 226] width 32 height 15
type input "[PERSON_NAME]洗護精.護髮素"
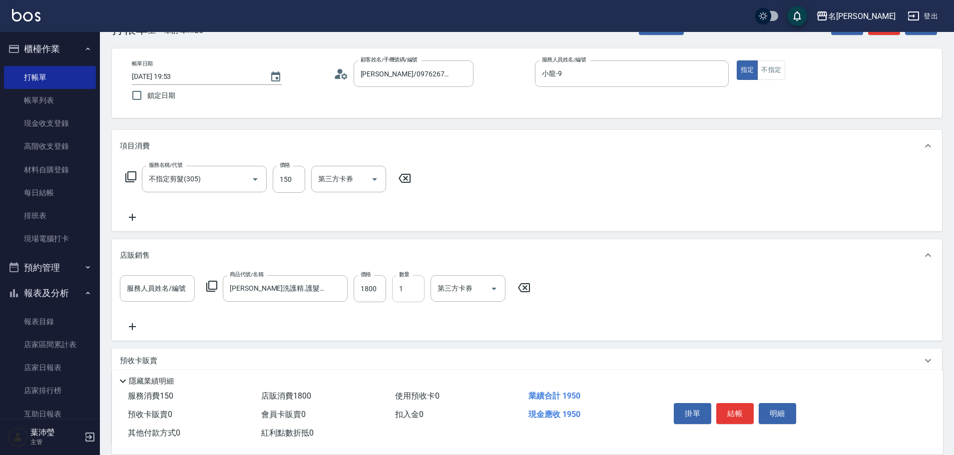
click at [411, 298] on input "1" at bounding box center [408, 288] width 32 height 27
type input "2"
click at [142, 275] on body "名留龍江 登出 櫃檯作業 打帳單 帳單列表 現金收支登錄 高階收支登錄 材料自購登錄 每日結帳 排班表 現場電腦打卡 預約管理 預約管理 單日預約紀錄 單週預…" at bounding box center [477, 254] width 954 height 572
type input "小龍-9"
click at [741, 413] on button "結帳" at bounding box center [734, 413] width 37 height 21
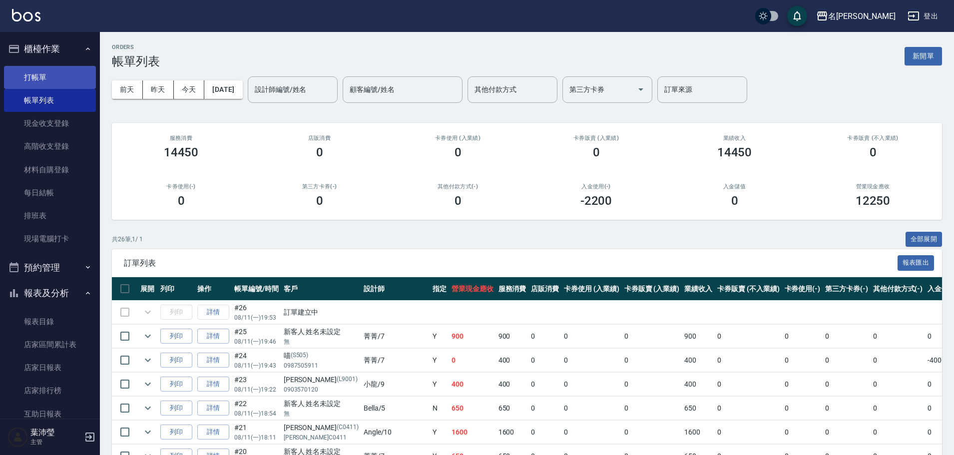
click at [14, 73] on link "打帳單" at bounding box center [50, 77] width 92 height 23
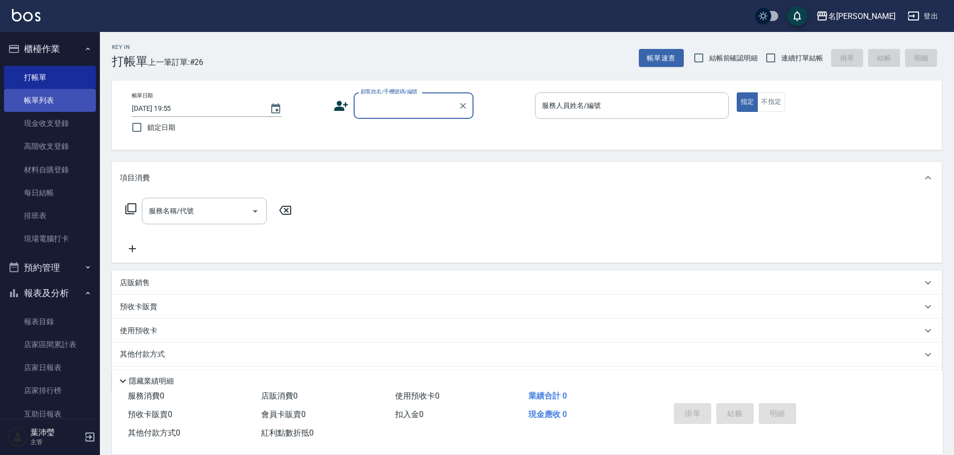
click at [45, 102] on link "帳單列表" at bounding box center [50, 100] width 92 height 23
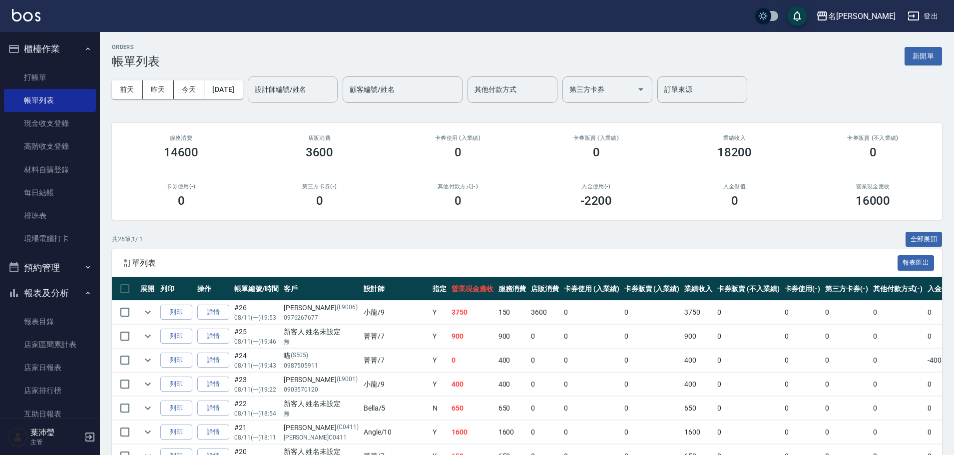
click at [337, 100] on div "設計師編號/姓名" at bounding box center [293, 89] width 90 height 26
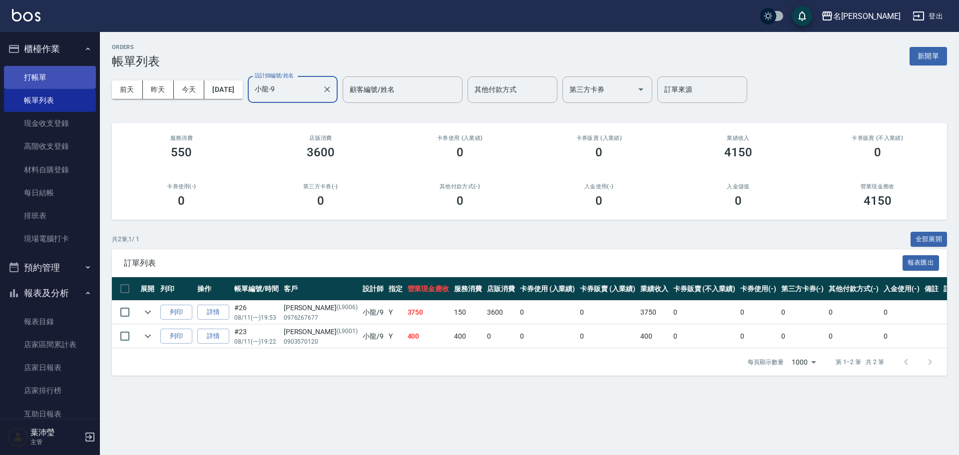
type input "小龍-9"
click at [63, 78] on link "打帳單" at bounding box center [50, 77] width 92 height 23
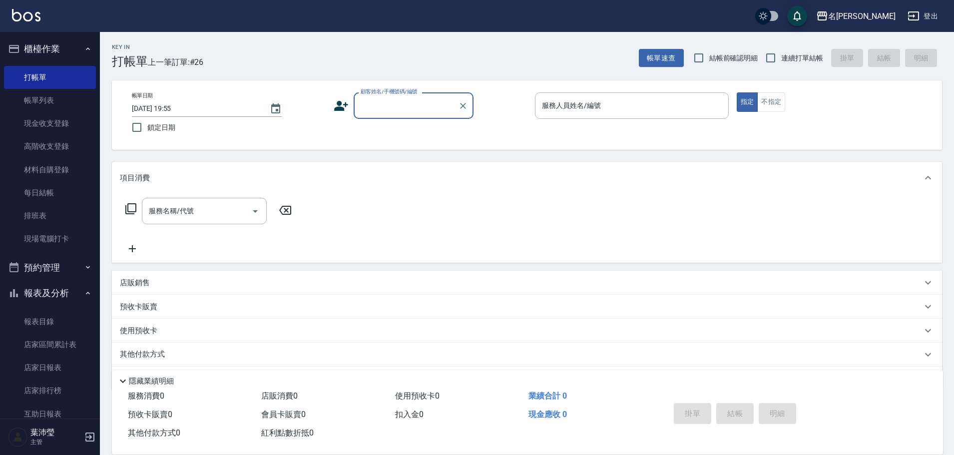
click at [405, 114] on input "顧客姓名/手機號碼/編號" at bounding box center [406, 105] width 96 height 17
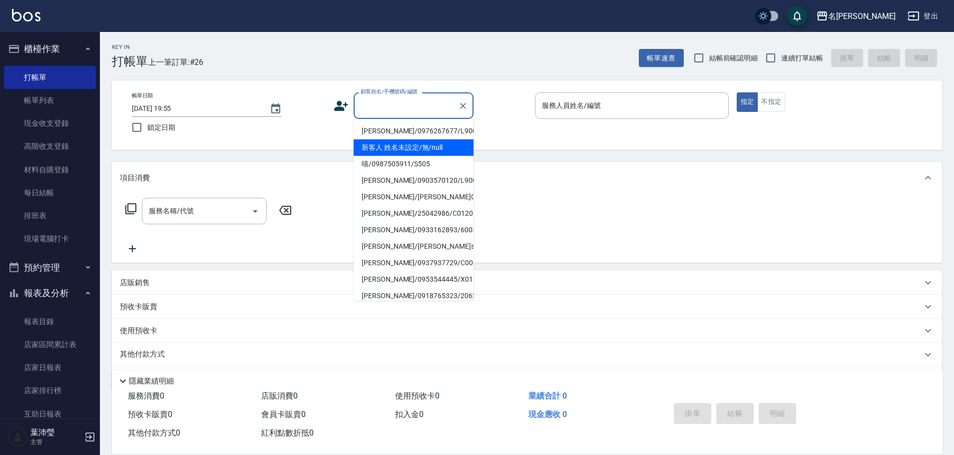
click at [441, 153] on li "新客人 姓名未設定/無/null" at bounding box center [413, 147] width 120 height 16
type input "新客人 姓名未設定/無/null"
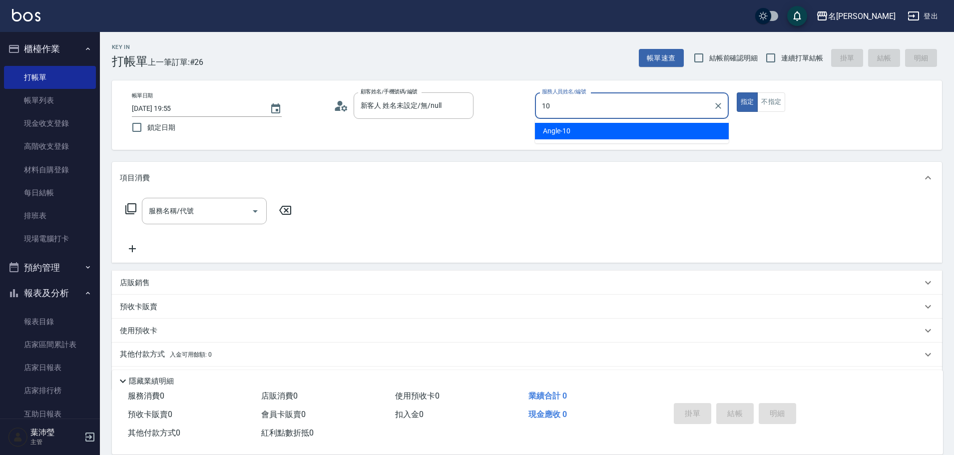
click at [585, 137] on div "Angle -10" at bounding box center [632, 131] width 194 height 16
type input "Angle-10"
click at [128, 207] on icon at bounding box center [130, 208] width 11 height 11
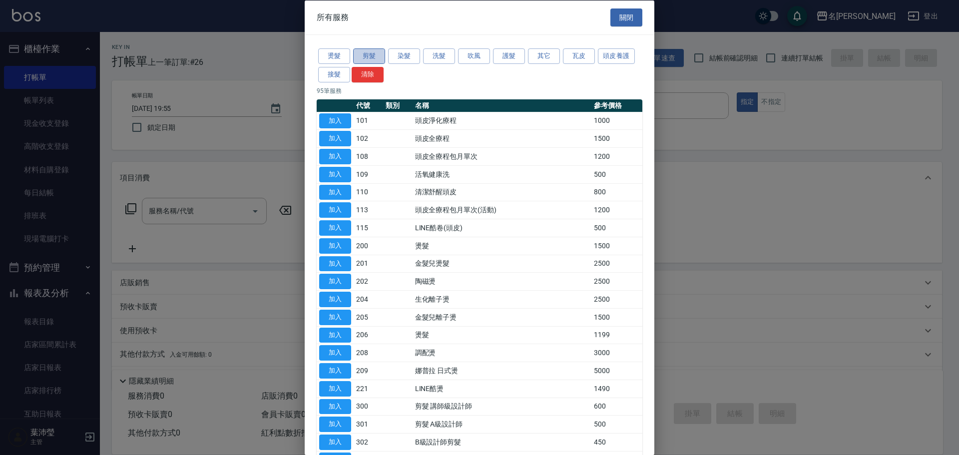
click at [372, 51] on button "剪髮" at bounding box center [369, 55] width 32 height 15
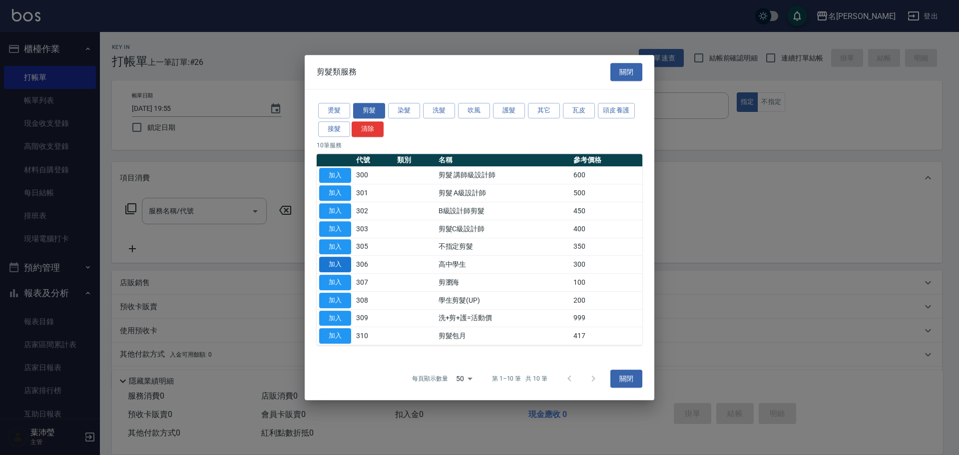
click at [333, 260] on button "加入" at bounding box center [335, 264] width 32 height 15
type input "高中學生(306)"
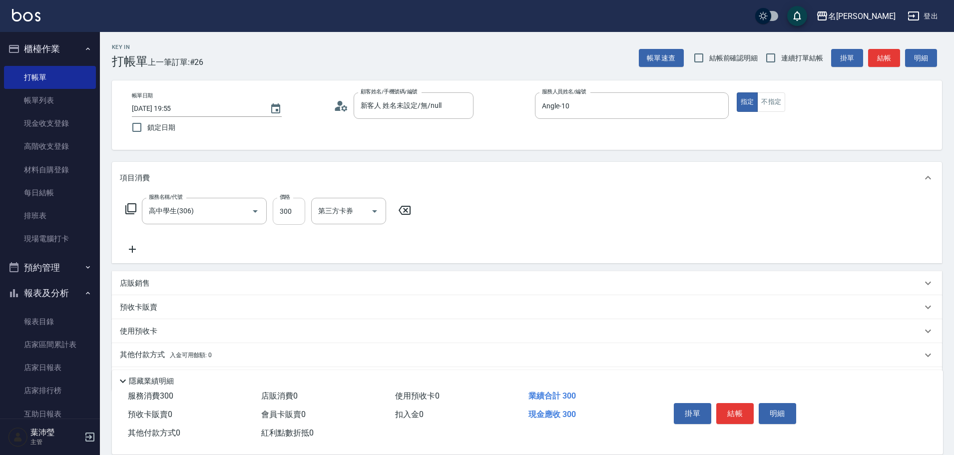
click at [287, 207] on input "300" at bounding box center [289, 211] width 32 height 27
type input "250"
click at [742, 407] on button "結帳" at bounding box center [734, 413] width 37 height 21
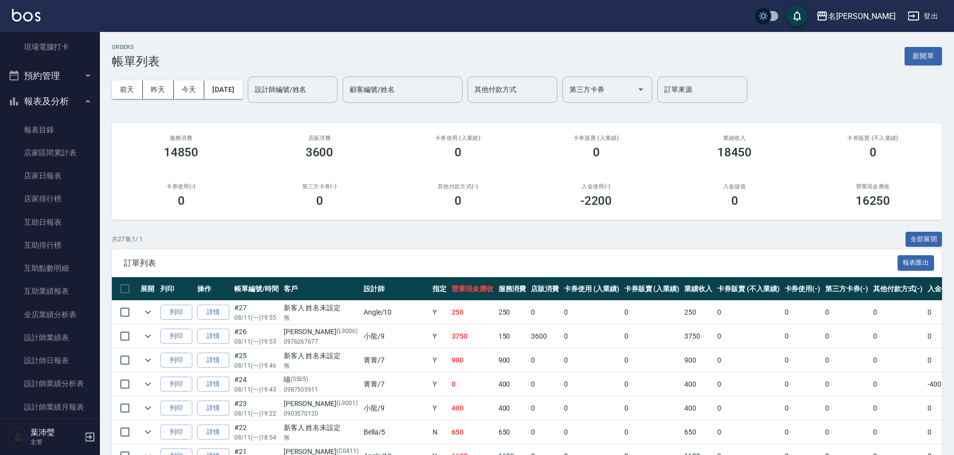
scroll to position [214, 0]
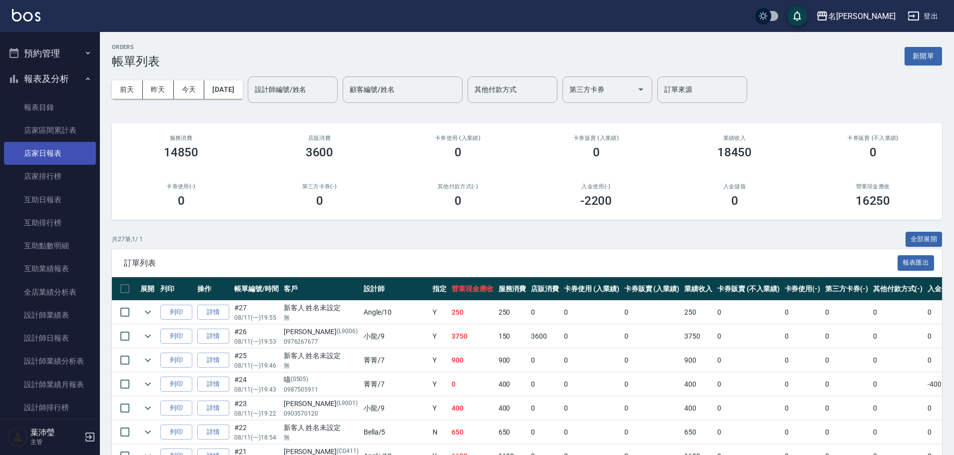
click at [65, 151] on link "店家日報表" at bounding box center [50, 153] width 92 height 23
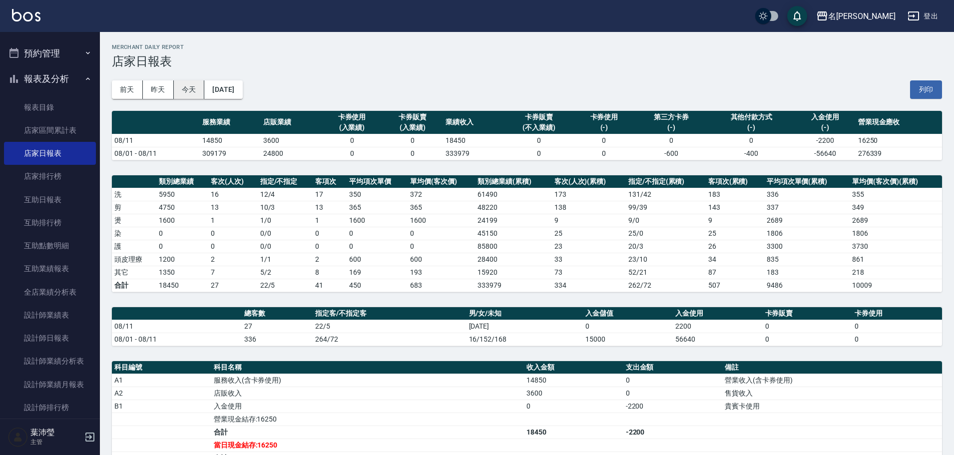
click at [185, 91] on button "今天" at bounding box center [189, 89] width 31 height 18
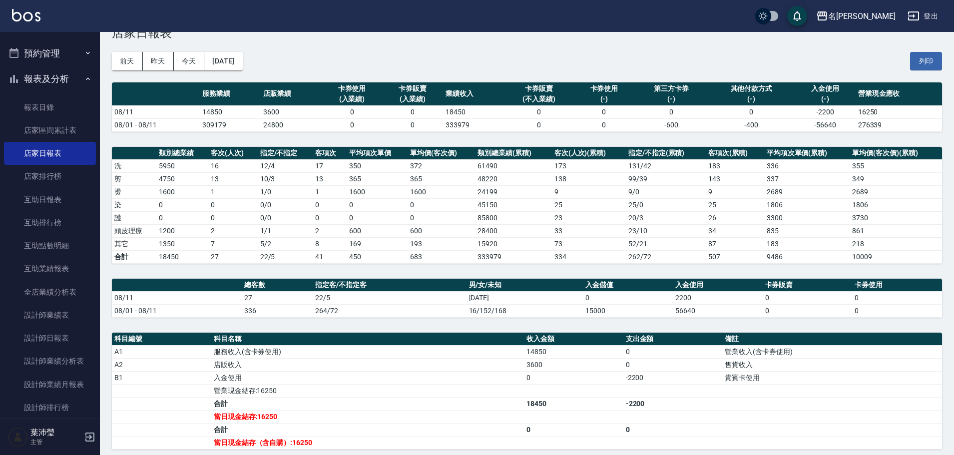
scroll to position [54, 0]
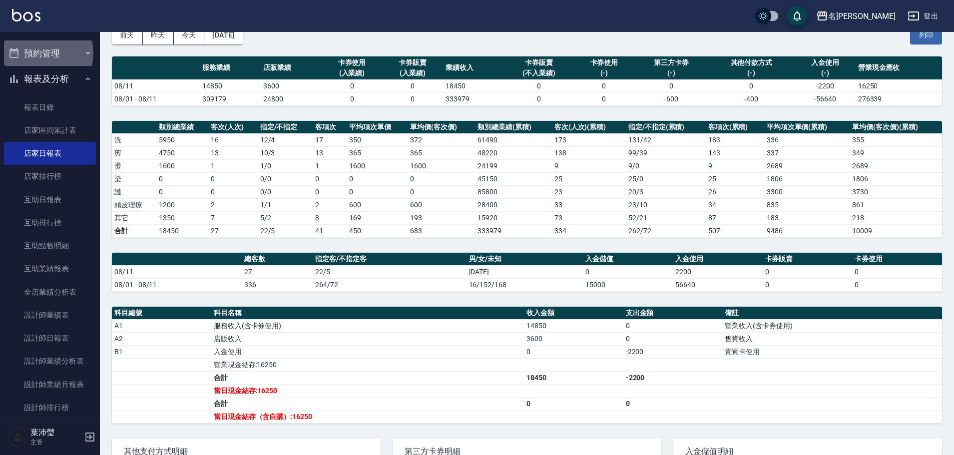
click at [43, 52] on button "預約管理" at bounding box center [50, 53] width 92 height 26
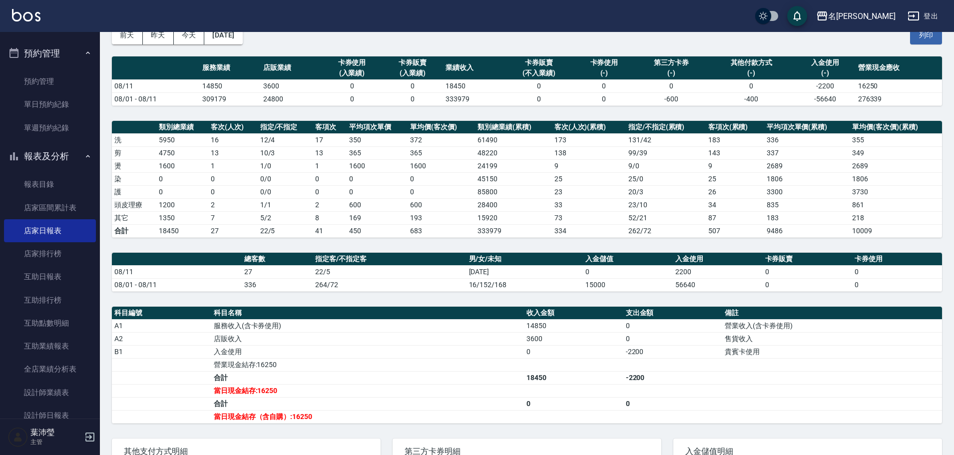
click at [62, 55] on button "預約管理" at bounding box center [50, 53] width 92 height 26
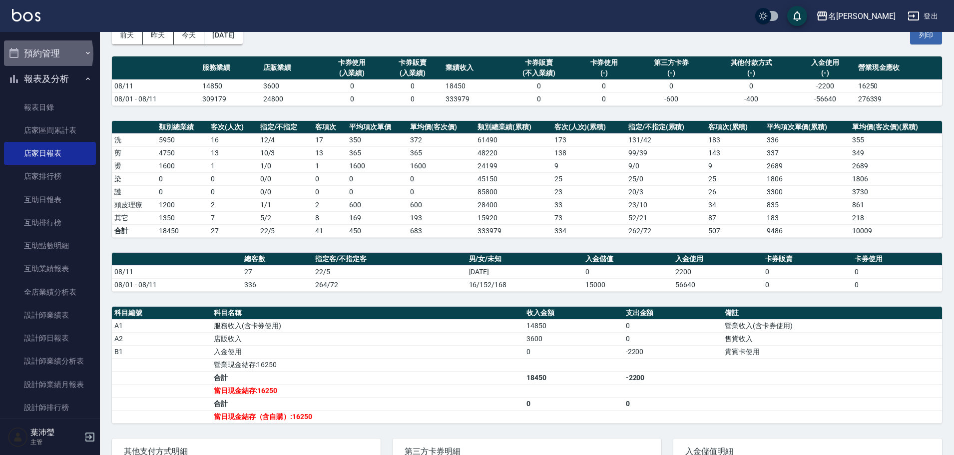
click at [38, 53] on button "預約管理" at bounding box center [50, 53] width 92 height 26
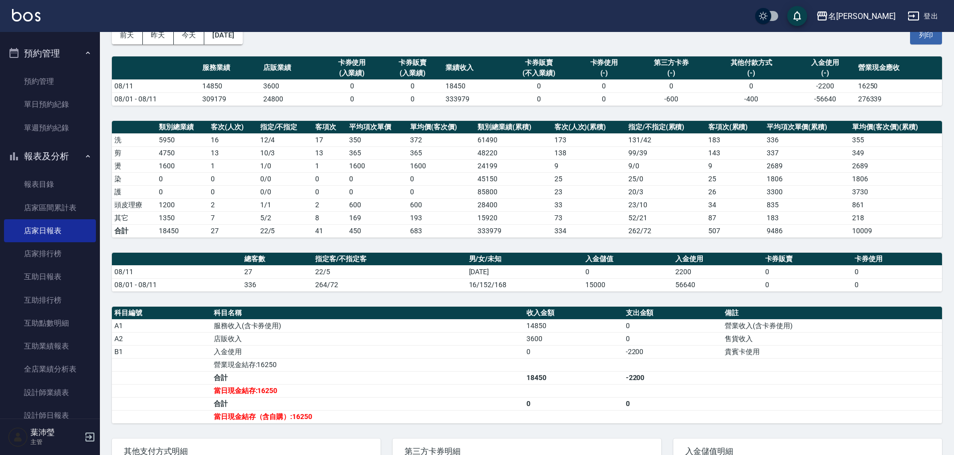
scroll to position [0, 0]
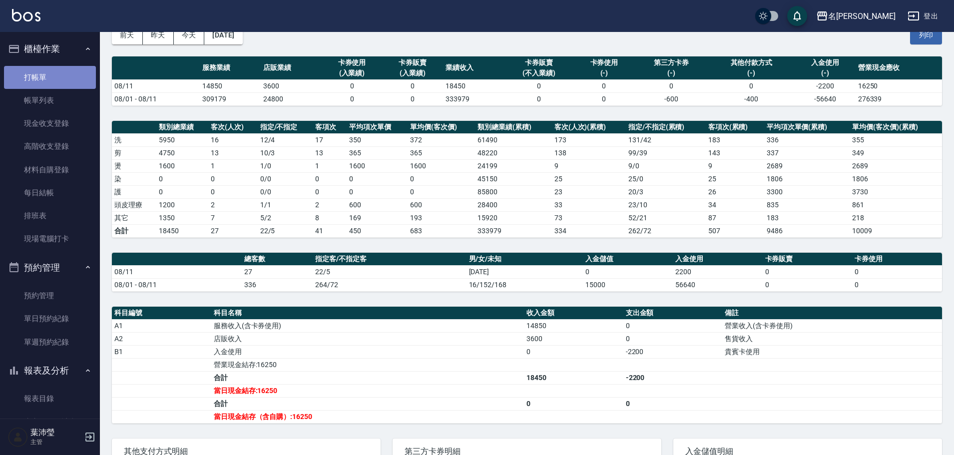
click at [66, 70] on link "打帳單" at bounding box center [50, 77] width 92 height 23
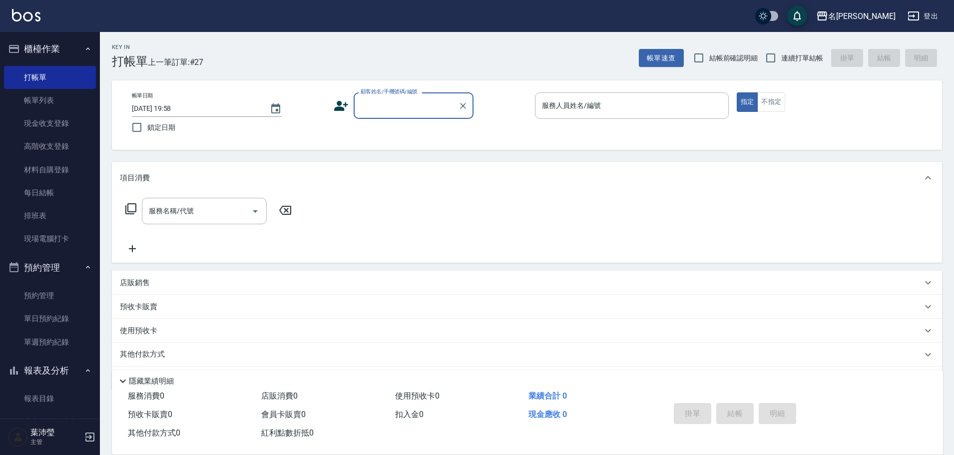
click at [396, 102] on input "顧客姓名/手機號碼/編號" at bounding box center [406, 105] width 96 height 17
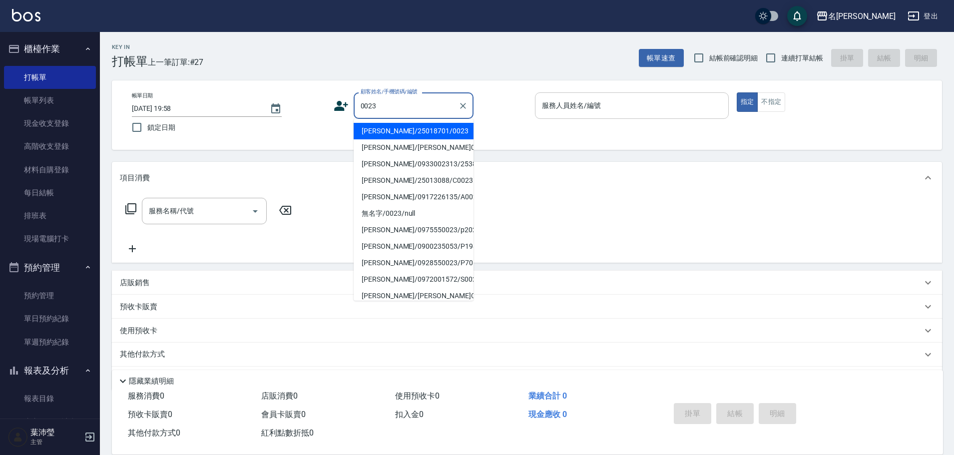
drag, startPoint x: 431, startPoint y: 126, endPoint x: 591, endPoint y: 117, distance: 160.5
click at [434, 126] on li "[PERSON_NAME]/25018701/0023" at bounding box center [413, 131] width 120 height 16
type input "[PERSON_NAME]/25018701/0023"
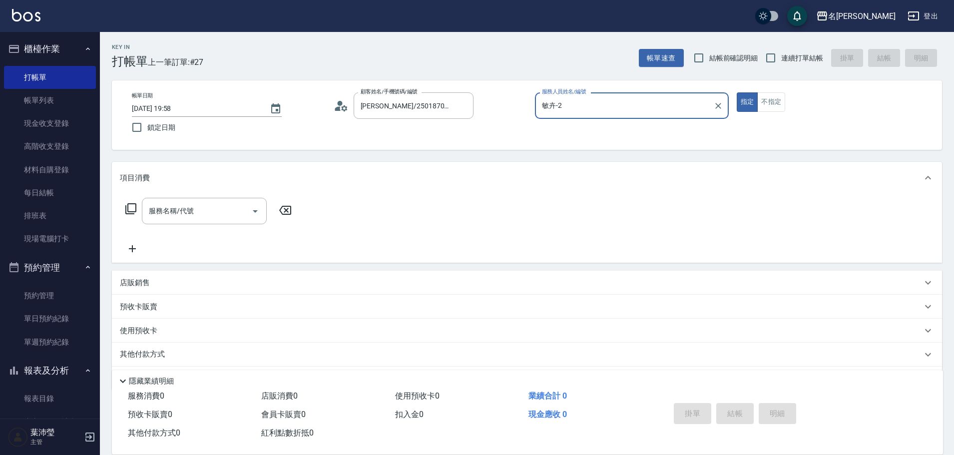
type input "敏卉-2"
click at [131, 209] on icon at bounding box center [131, 209] width 12 height 12
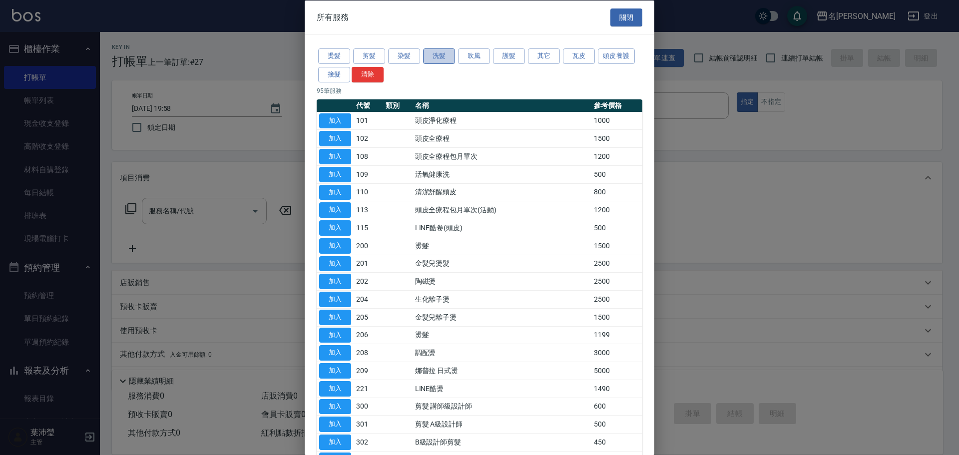
click at [431, 56] on button "洗髮" at bounding box center [439, 55] width 32 height 15
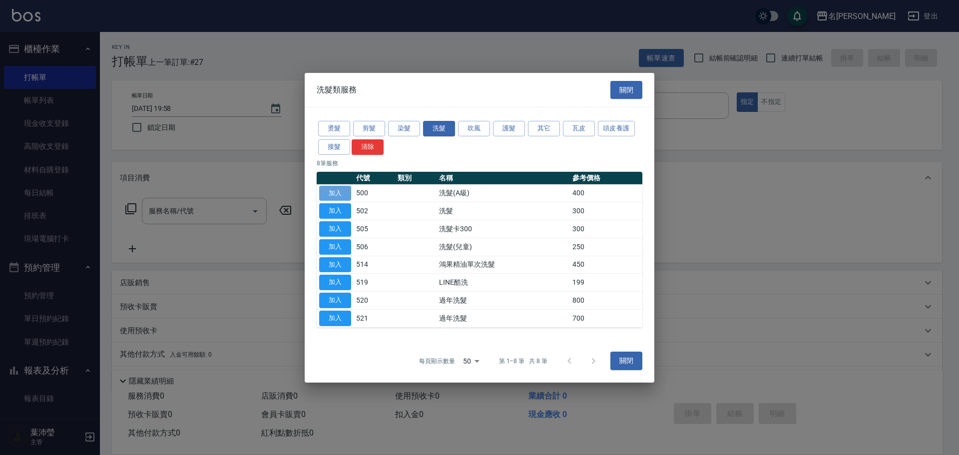
click at [331, 191] on button "加入" at bounding box center [335, 192] width 32 height 15
type input "洗髮(A級)(500)"
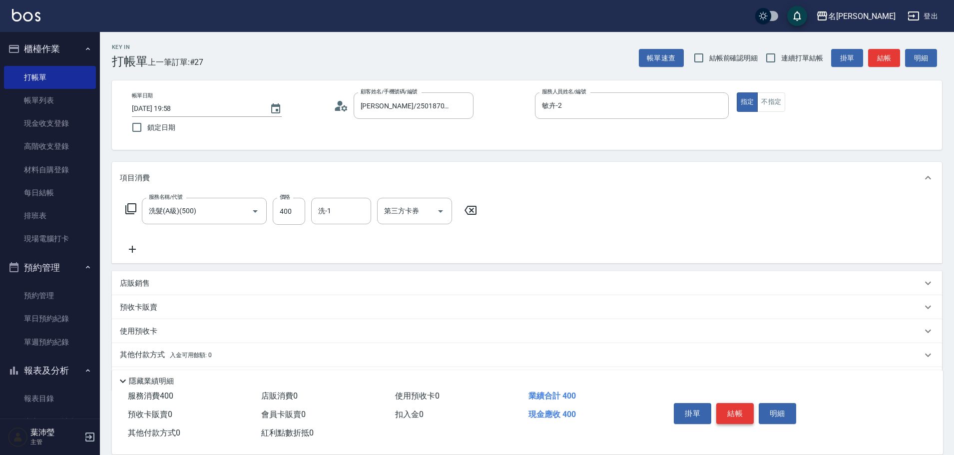
click at [735, 413] on button "結帳" at bounding box center [734, 413] width 37 height 21
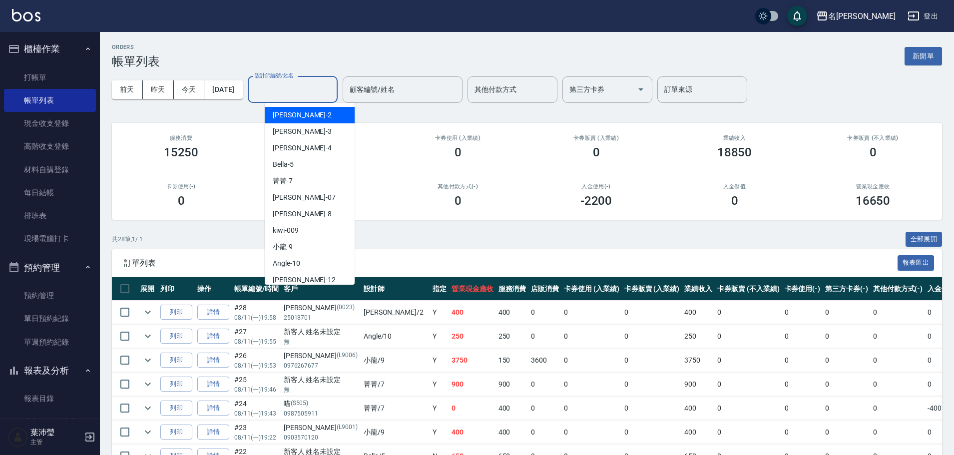
click at [283, 93] on input "設計師編號/姓名" at bounding box center [292, 89] width 81 height 17
click at [312, 113] on div "敏卉 -2" at bounding box center [310, 115] width 90 height 16
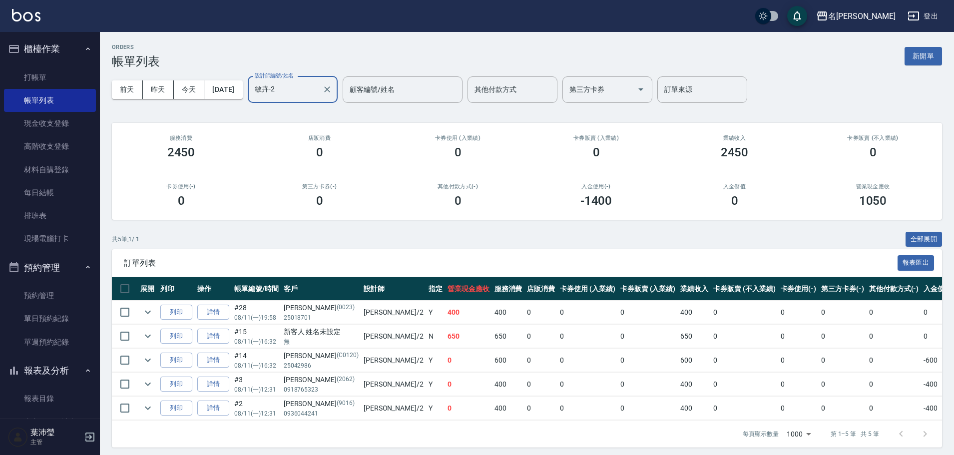
click at [305, 90] on input "敏卉-2" at bounding box center [285, 89] width 66 height 17
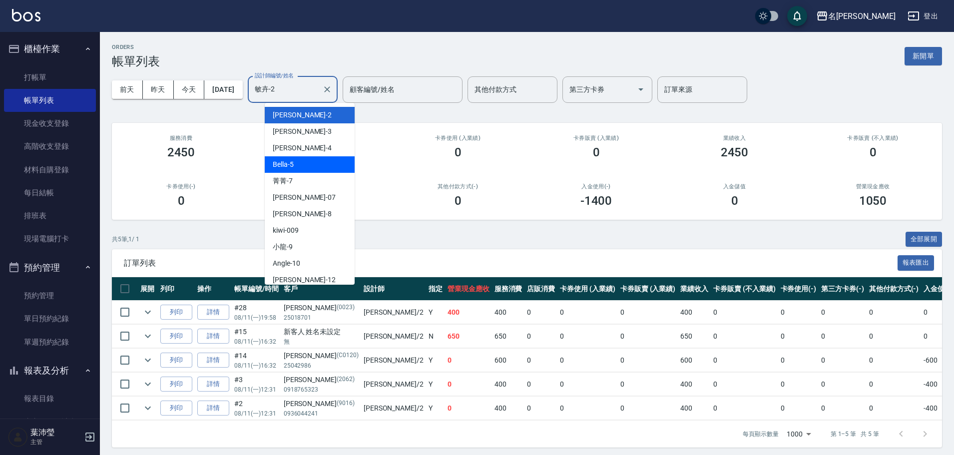
click at [321, 163] on div "Bella -5" at bounding box center [310, 164] width 90 height 16
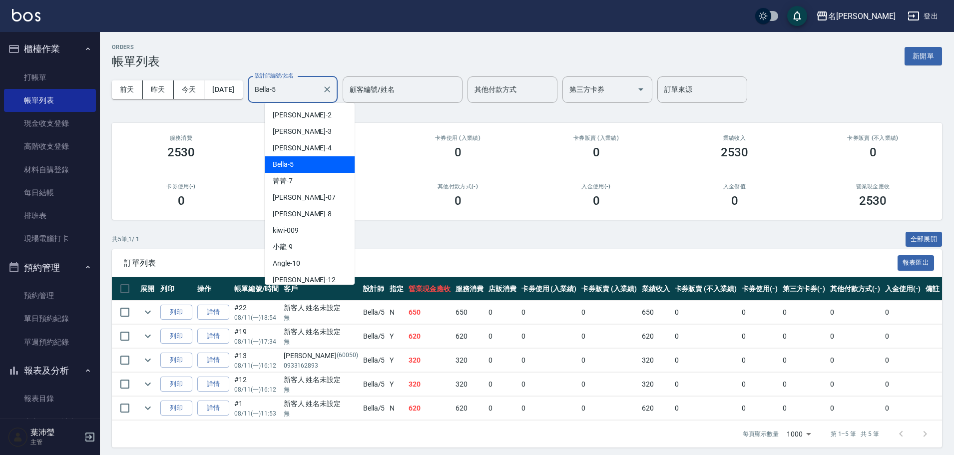
click at [311, 90] on input "Bella-5" at bounding box center [285, 89] width 66 height 17
click at [343, 265] on div "Angle -10" at bounding box center [310, 263] width 90 height 16
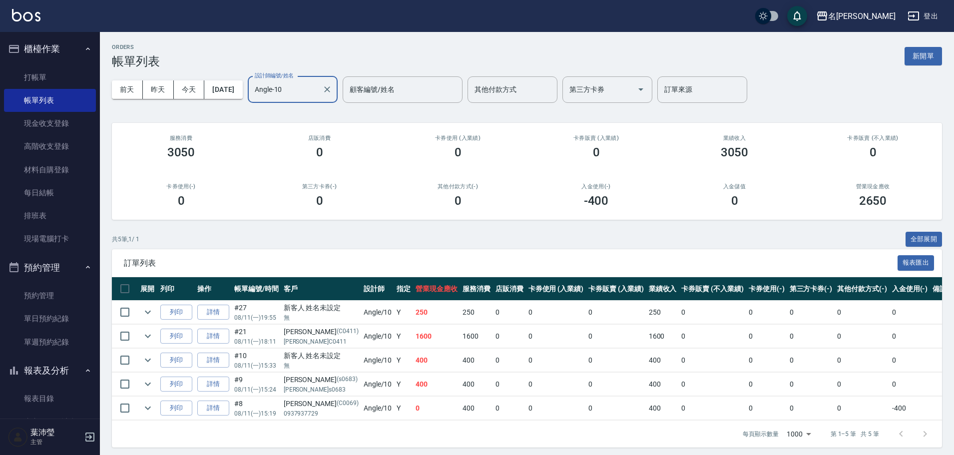
click at [311, 95] on input "Angle-10" at bounding box center [285, 89] width 66 height 17
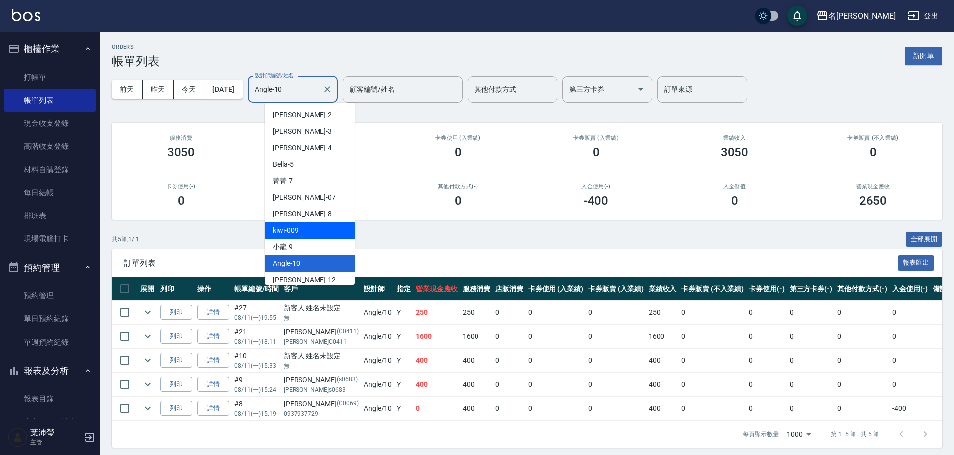
click at [326, 225] on div "kiwi -009" at bounding box center [310, 230] width 90 height 16
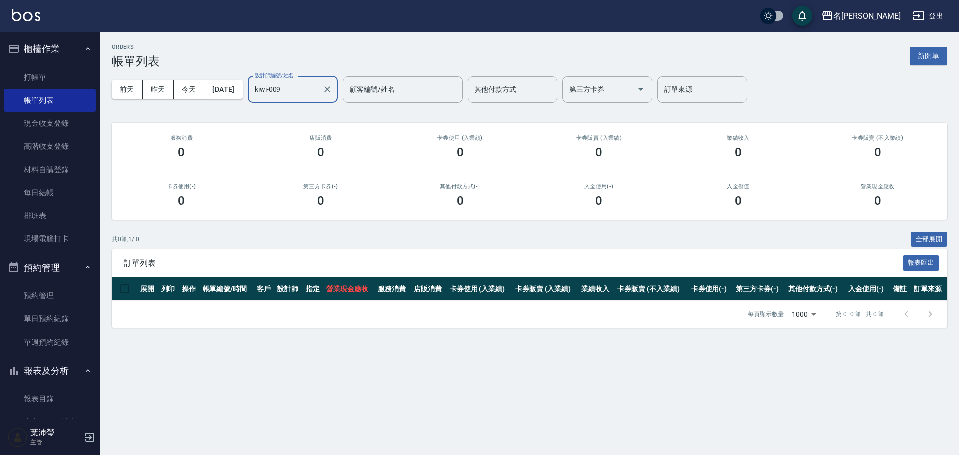
click at [310, 93] on input "kiwi-009" at bounding box center [285, 89] width 66 height 17
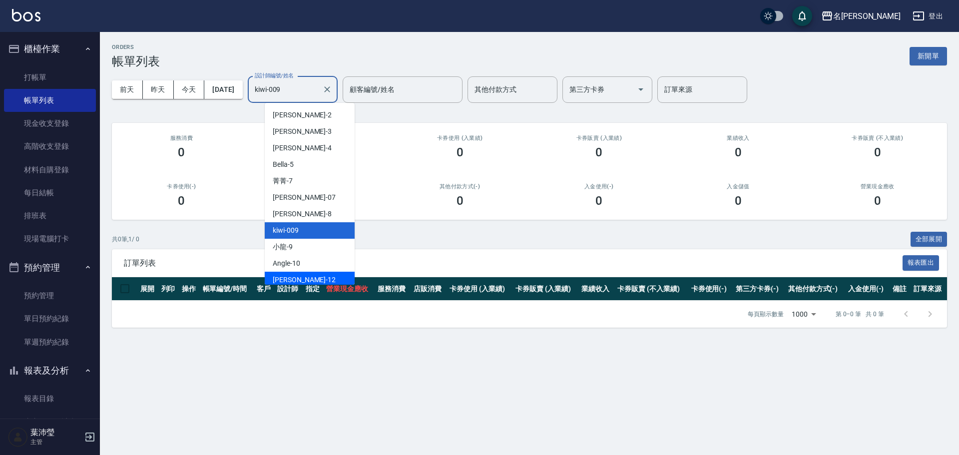
click at [322, 278] on div "[PERSON_NAME] -12" at bounding box center [310, 280] width 90 height 16
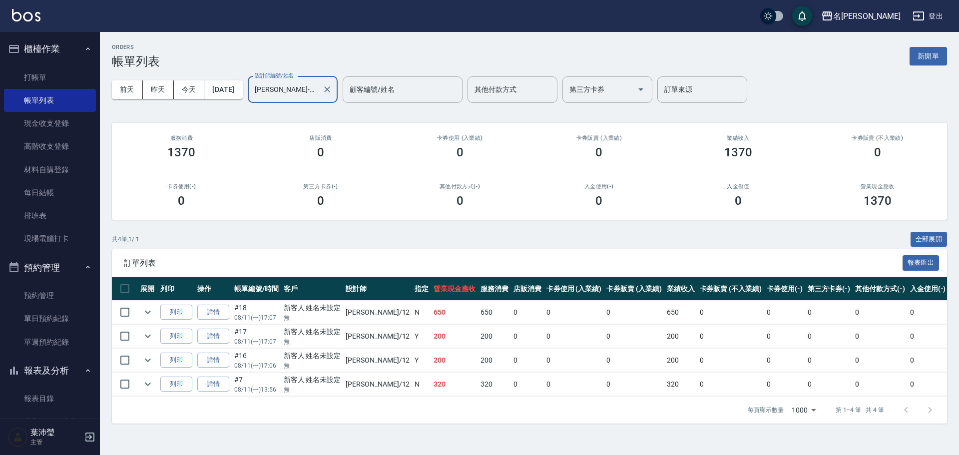
click at [318, 96] on input "[PERSON_NAME]-12" at bounding box center [285, 89] width 66 height 17
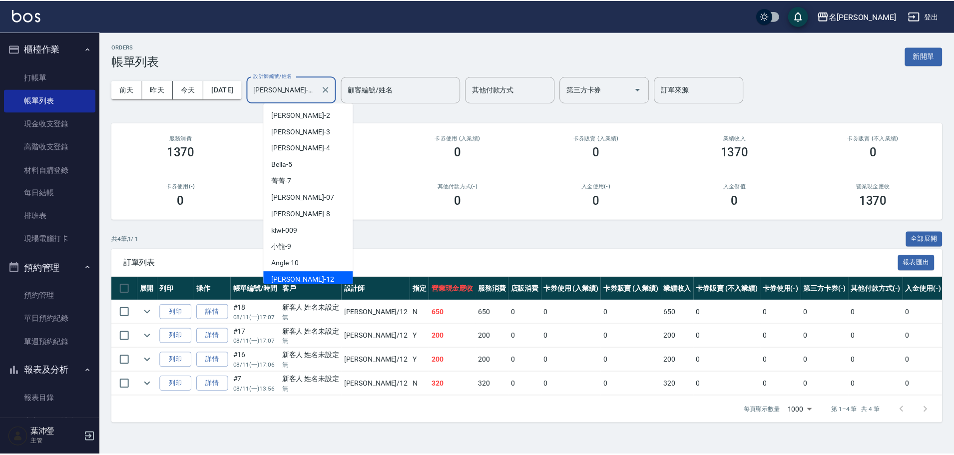
scroll to position [3, 0]
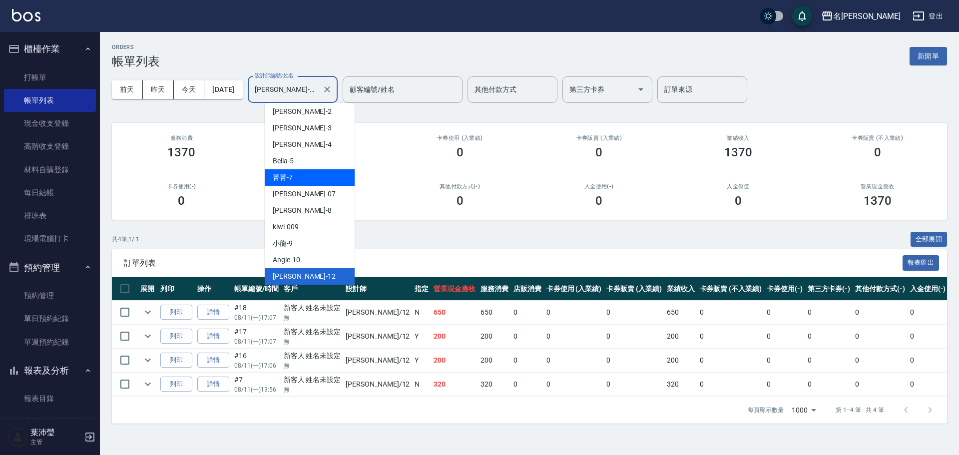
click at [321, 176] on div "菁菁 -7" at bounding box center [310, 177] width 90 height 16
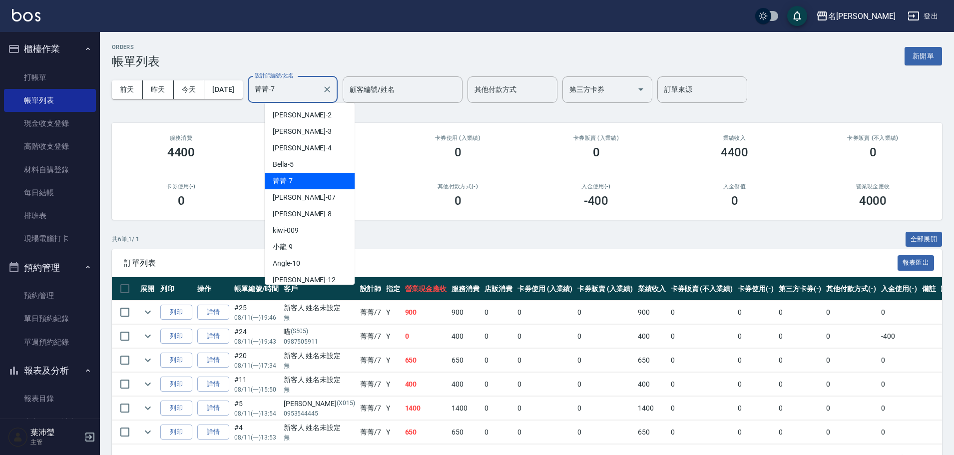
click at [305, 87] on input "菁菁-7" at bounding box center [285, 89] width 66 height 17
click at [321, 265] on div "Angle -10" at bounding box center [310, 263] width 90 height 16
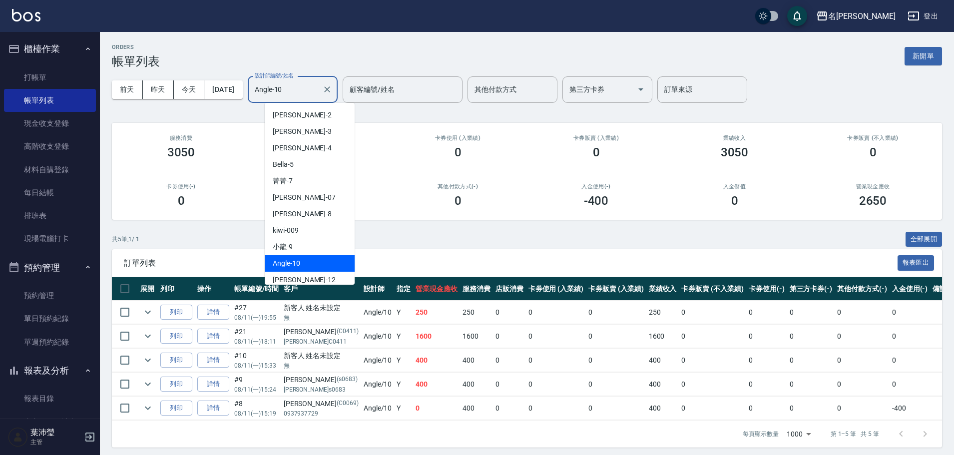
click at [318, 91] on input "Angle-10" at bounding box center [285, 89] width 66 height 17
click at [326, 115] on div "敏卉 -2" at bounding box center [310, 115] width 90 height 16
type input "敏卉-2"
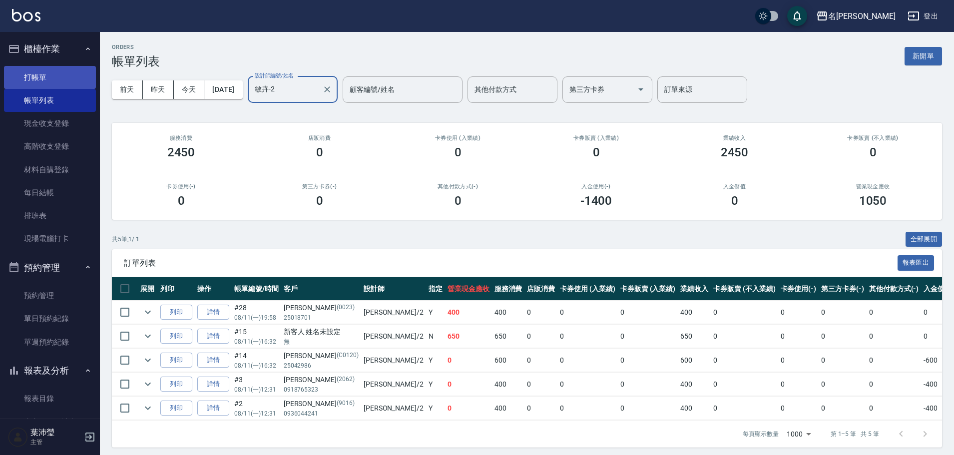
click at [72, 77] on link "打帳單" at bounding box center [50, 77] width 92 height 23
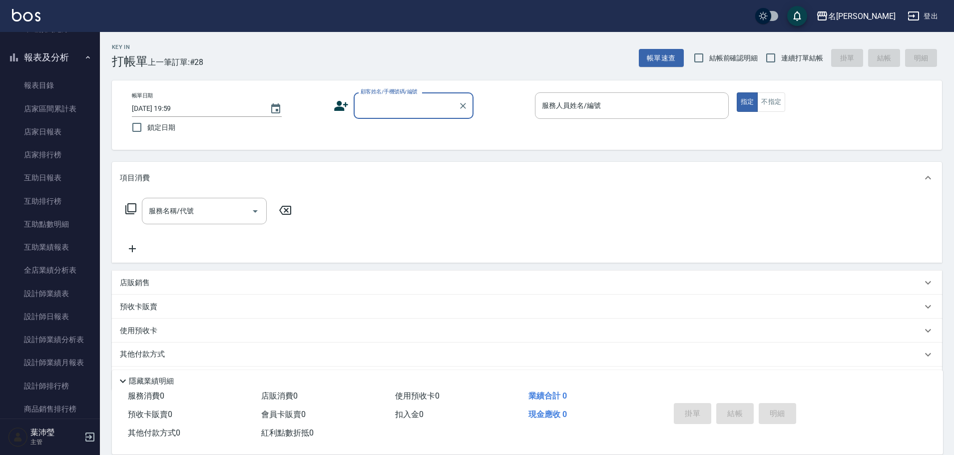
scroll to position [320, 0]
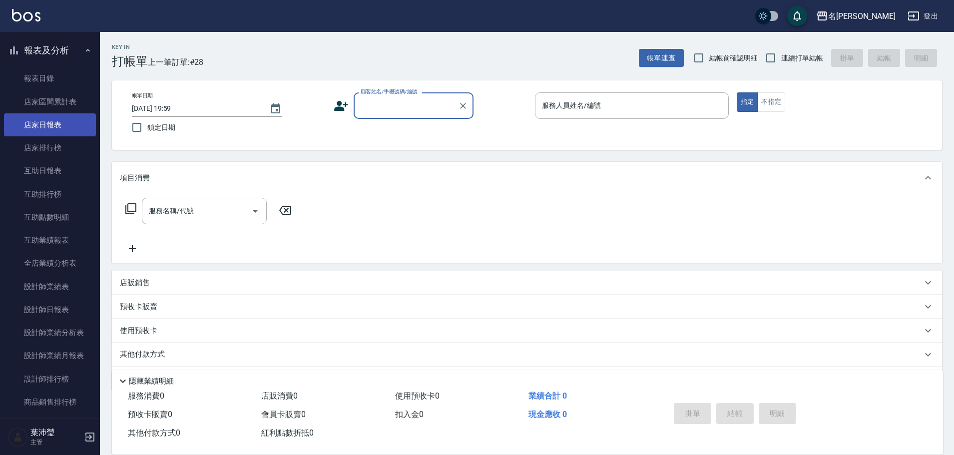
click at [37, 123] on link "店家日報表" at bounding box center [50, 124] width 92 height 23
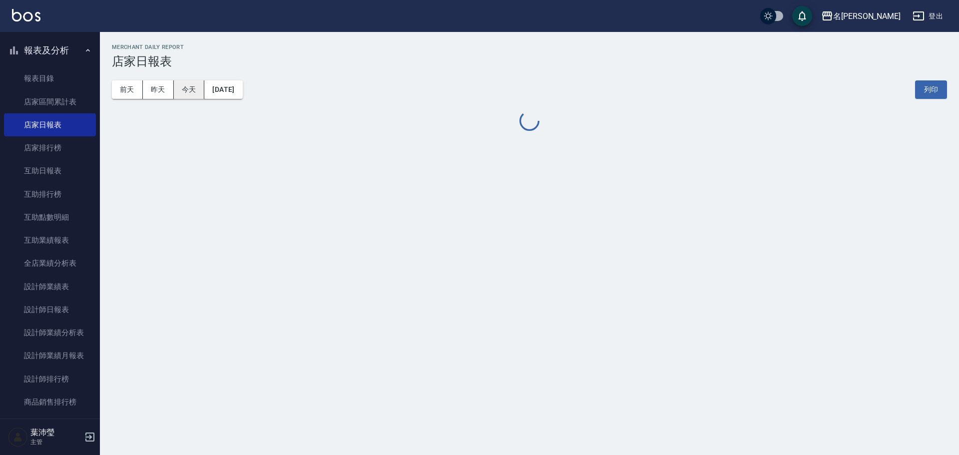
click at [191, 90] on button "今天" at bounding box center [189, 89] width 31 height 18
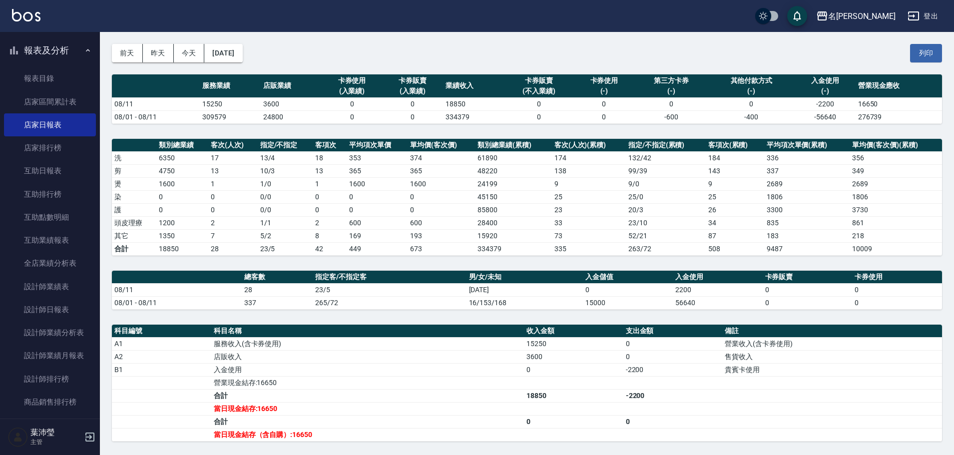
scroll to position [50, 0]
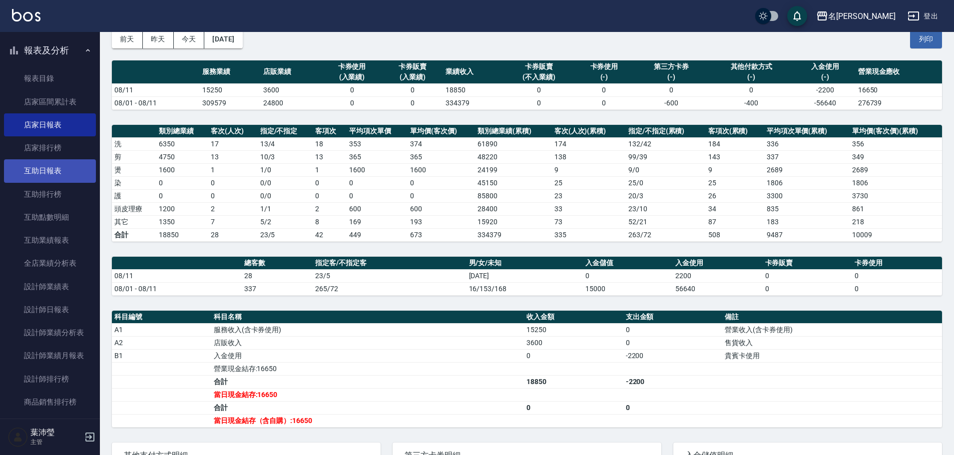
click at [63, 173] on link "互助日報表" at bounding box center [50, 170] width 92 height 23
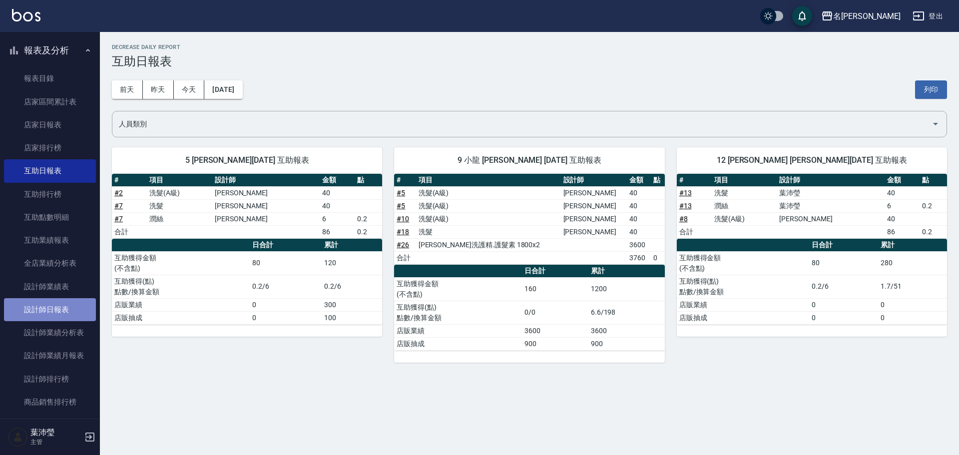
click at [53, 306] on link "設計師日報表" at bounding box center [50, 309] width 92 height 23
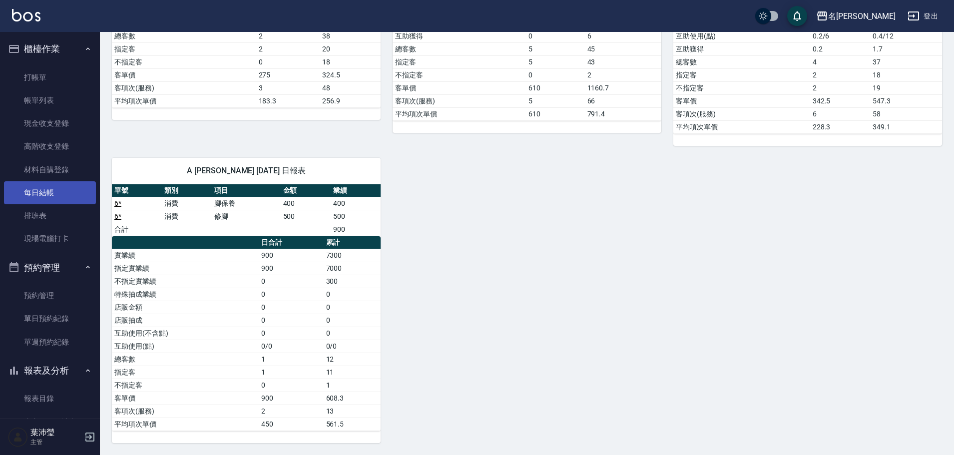
click at [64, 190] on link "每日結帳" at bounding box center [50, 192] width 92 height 23
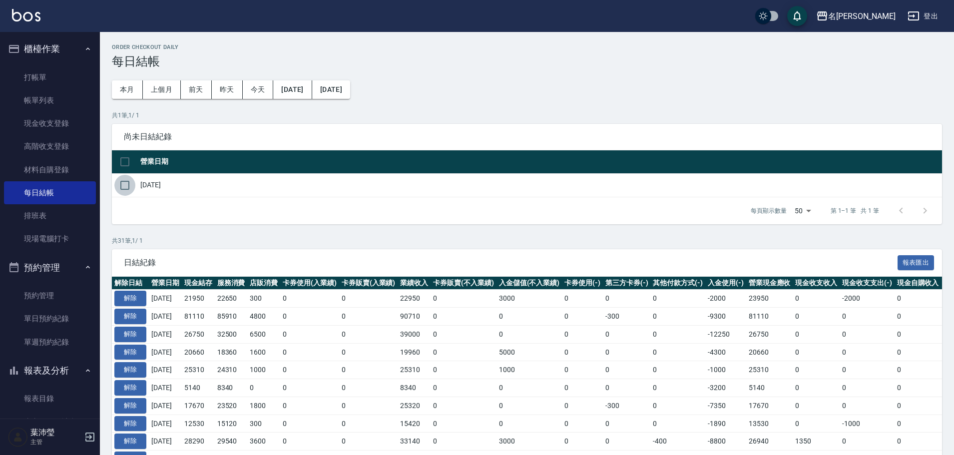
drag, startPoint x: 120, startPoint y: 182, endPoint x: 155, endPoint y: 187, distance: 35.8
click at [121, 181] on input "checkbox" at bounding box center [124, 185] width 21 height 21
checkbox input "true"
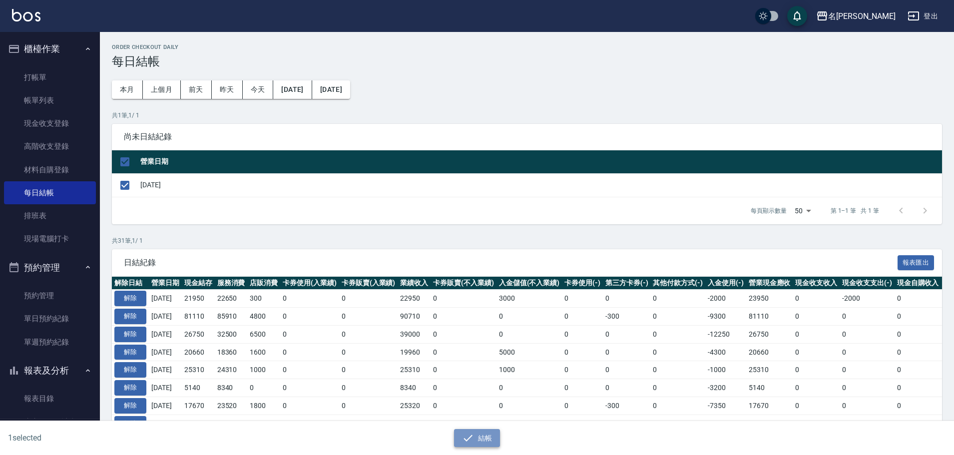
click at [482, 442] on button "結帳" at bounding box center [477, 438] width 46 height 18
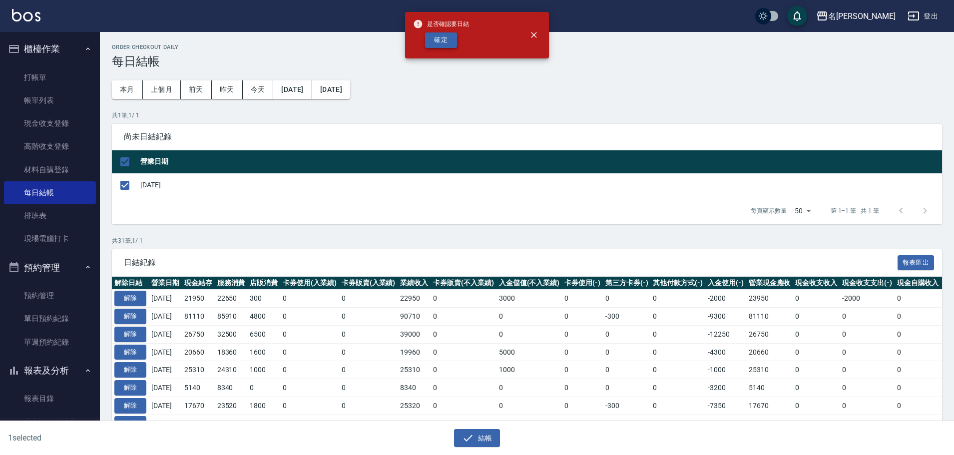
click at [431, 40] on button "確定" at bounding box center [441, 39] width 32 height 15
checkbox input "false"
